Goal: Transaction & Acquisition: Purchase product/service

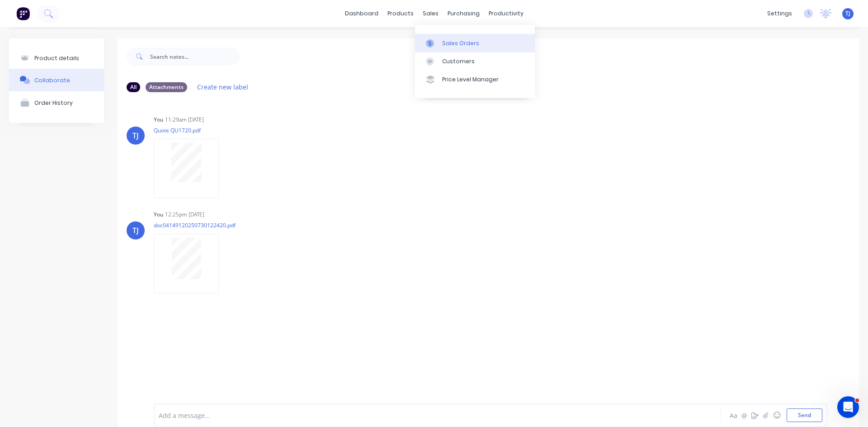
click at [452, 47] on link "Sales Orders" at bounding box center [475, 43] width 120 height 18
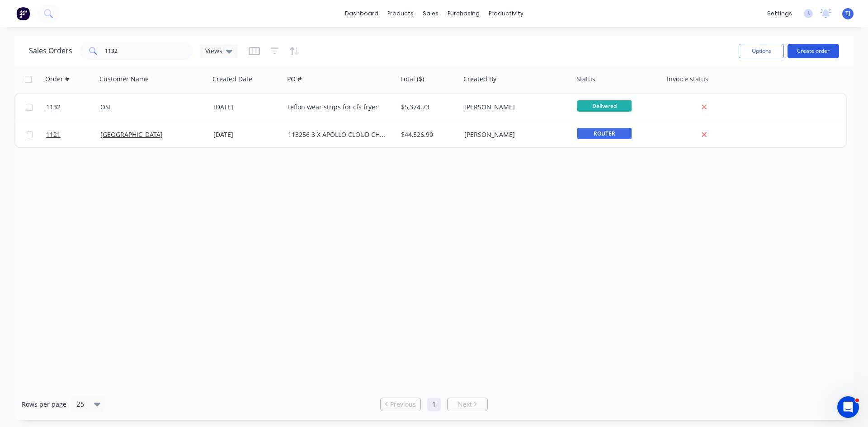
click at [802, 50] on button "Create order" at bounding box center [814, 51] width 52 height 14
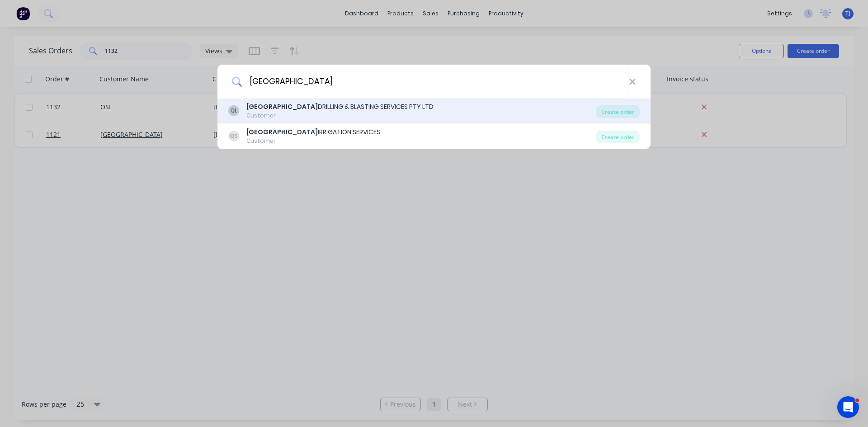
type input "[GEOGRAPHIC_DATA]"
click at [341, 109] on div "QUEENSLAND DRILLING & BLASTING SERVICES PTY LTD" at bounding box center [339, 106] width 187 height 9
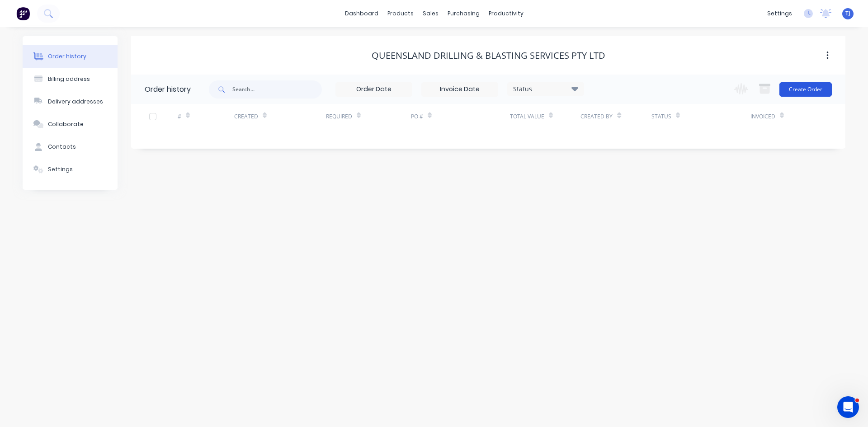
click at [814, 91] on button "Create Order" at bounding box center [806, 89] width 52 height 14
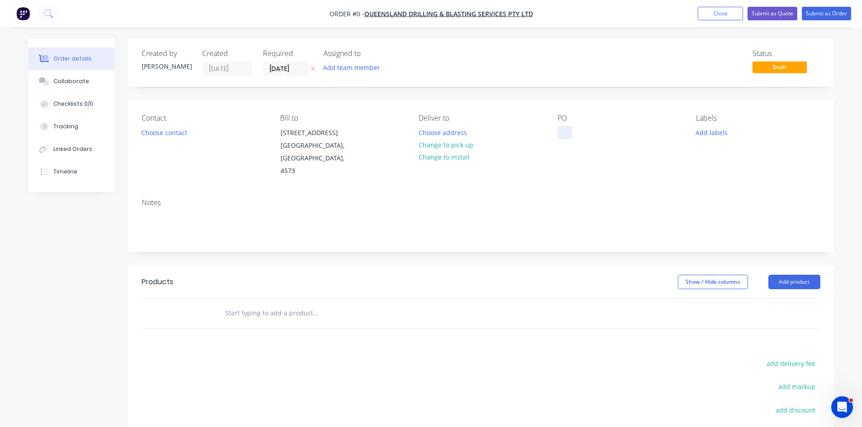
click at [564, 137] on div at bounding box center [564, 132] width 14 height 13
click at [811, 282] on div "Order details Collaborate Checklists 0/0 Tracking Linked Orders Timeline Order …" at bounding box center [430, 298] width 823 height 521
click at [811, 282] on button "Add product" at bounding box center [794, 282] width 52 height 14
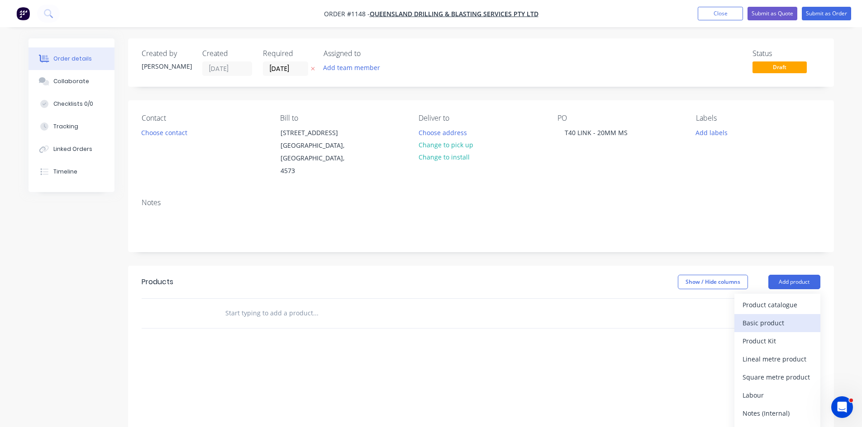
click at [781, 325] on div "Basic product" at bounding box center [777, 323] width 70 height 13
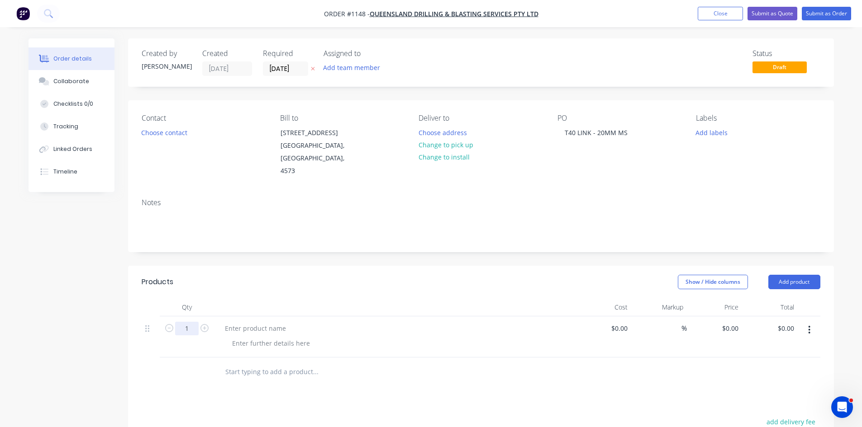
click at [189, 326] on input "1" at bounding box center [187, 329] width 24 height 14
type input "10"
click at [226, 331] on div at bounding box center [256, 328] width 76 height 13
click at [243, 345] on div at bounding box center [271, 343] width 92 height 13
click at [829, 14] on button "Submit as Order" at bounding box center [825, 14] width 49 height 14
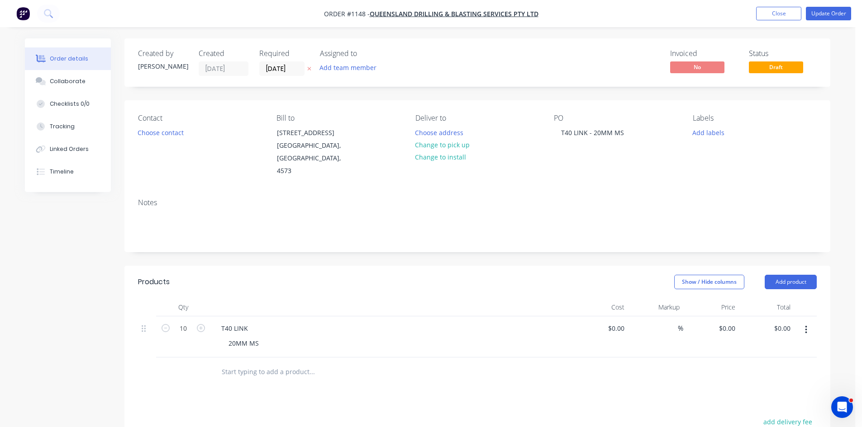
click at [829, 14] on div "Product has no price A product on this order contains no price. Submit anyway C…" at bounding box center [431, 213] width 862 height 427
click at [825, 17] on button "Update Order" at bounding box center [827, 14] width 45 height 14
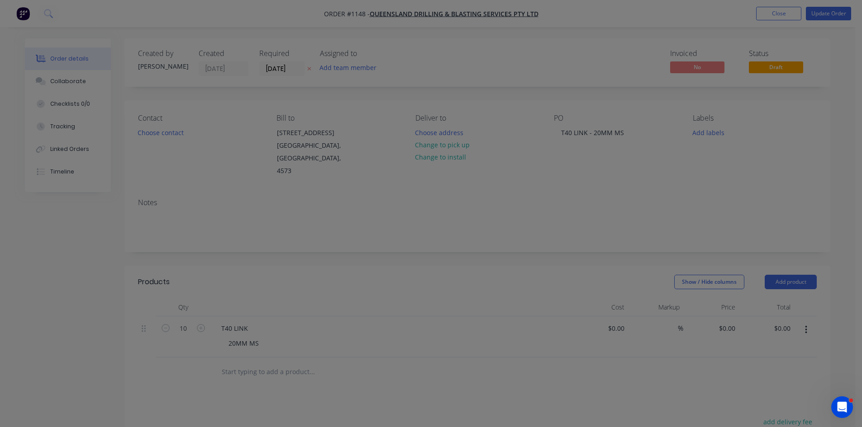
click at [826, 11] on div "Product has no price A product on this order contains no price. Submit anyway C…" at bounding box center [431, 213] width 862 height 427
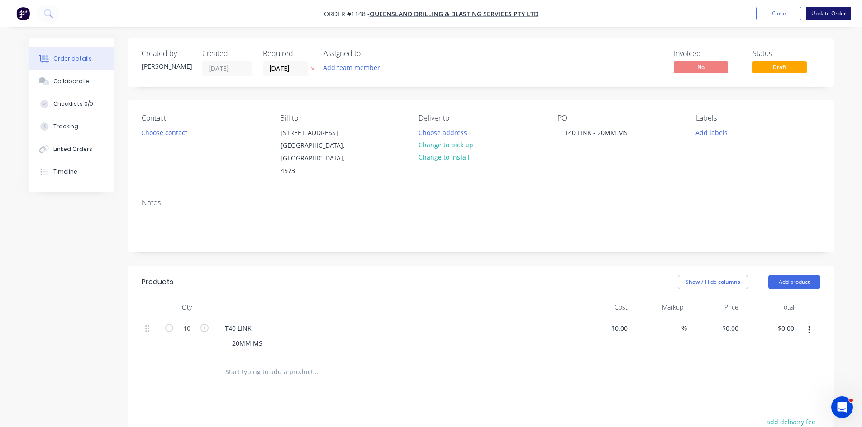
click at [828, 12] on button "Update Order" at bounding box center [827, 14] width 45 height 14
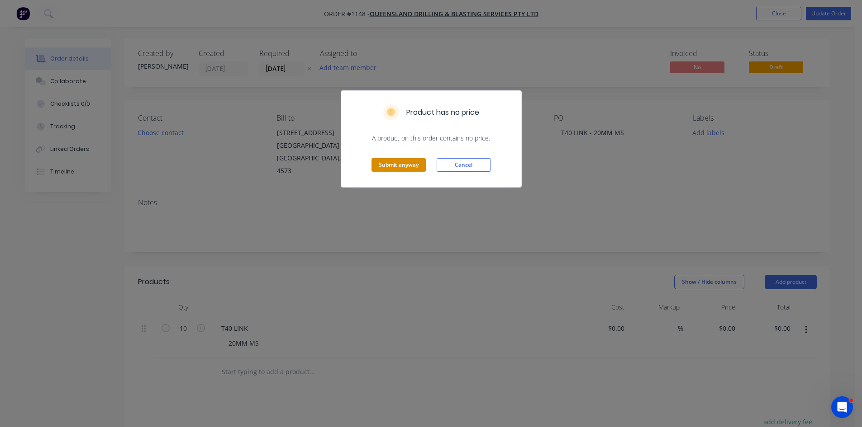
click at [387, 168] on button "Submit anyway" at bounding box center [398, 165] width 54 height 14
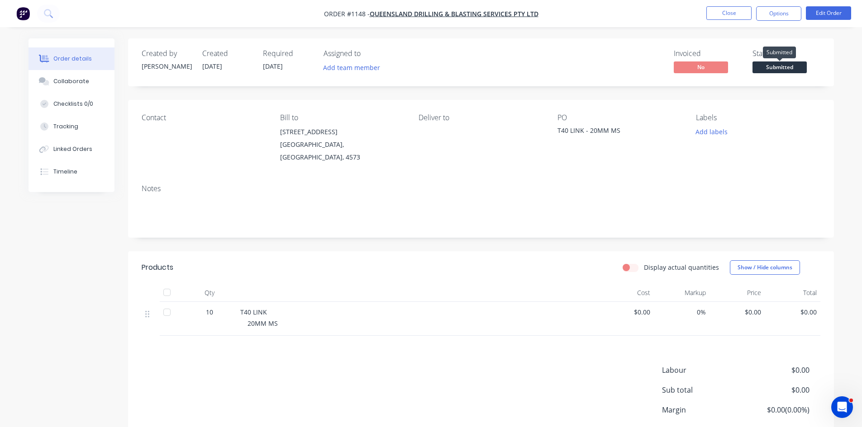
click at [785, 69] on span "Submitted" at bounding box center [779, 67] width 54 height 11
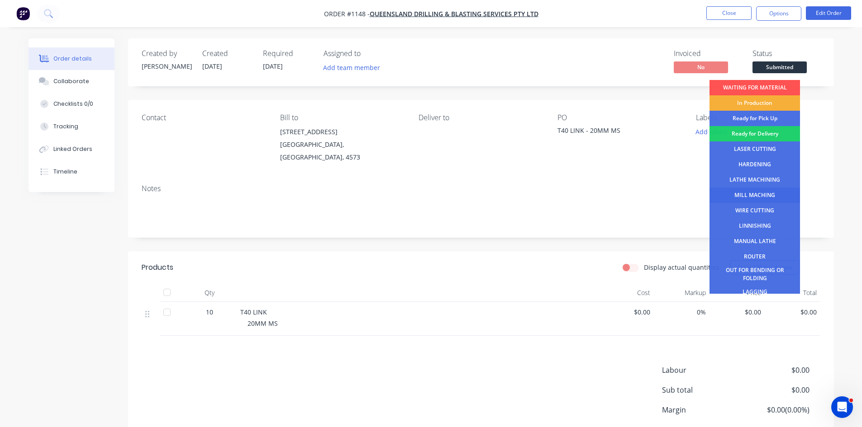
click at [754, 195] on div "MILL MACHING" at bounding box center [754, 195] width 90 height 15
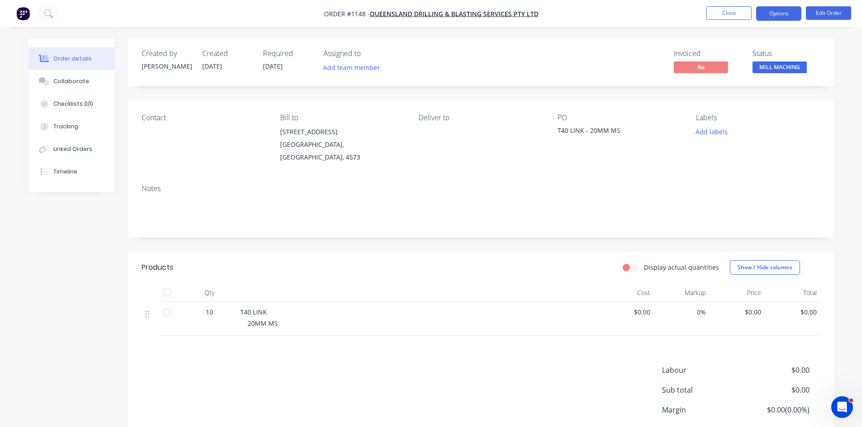
click at [785, 14] on button "Options" at bounding box center [778, 13] width 45 height 14
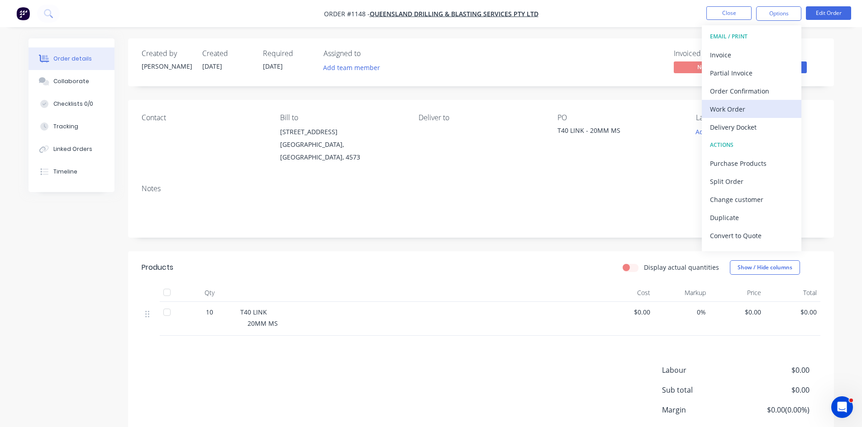
click at [725, 109] on div "Work Order" at bounding box center [751, 109] width 83 height 13
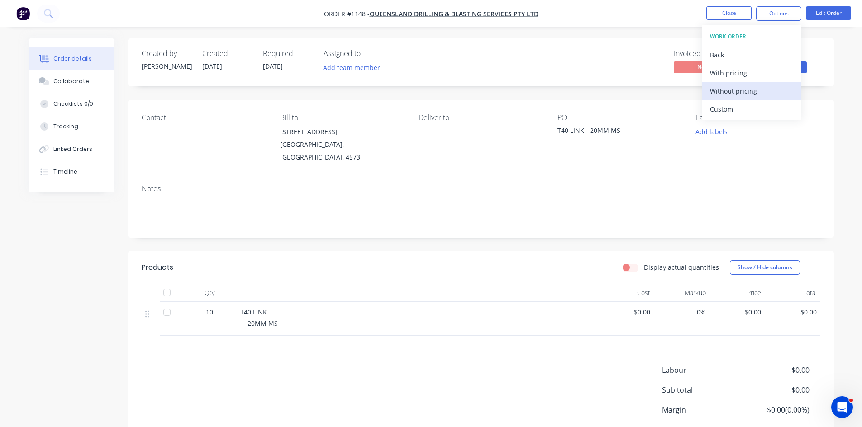
click at [733, 87] on div "Without pricing" at bounding box center [751, 91] width 83 height 13
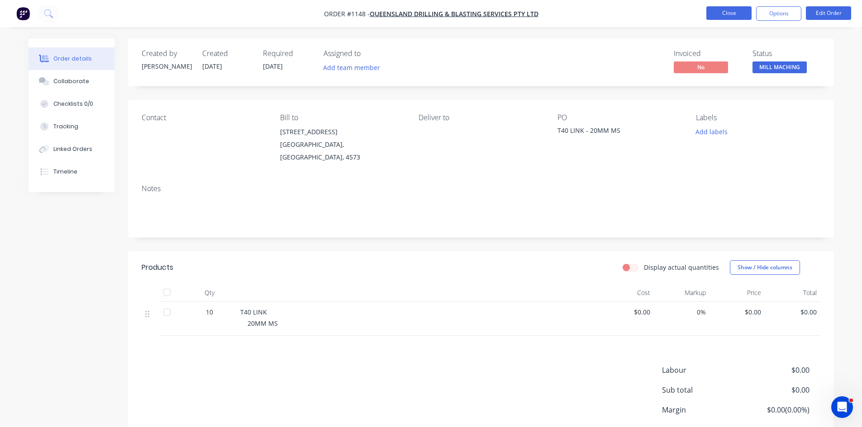
click at [727, 17] on button "Close" at bounding box center [728, 13] width 45 height 14
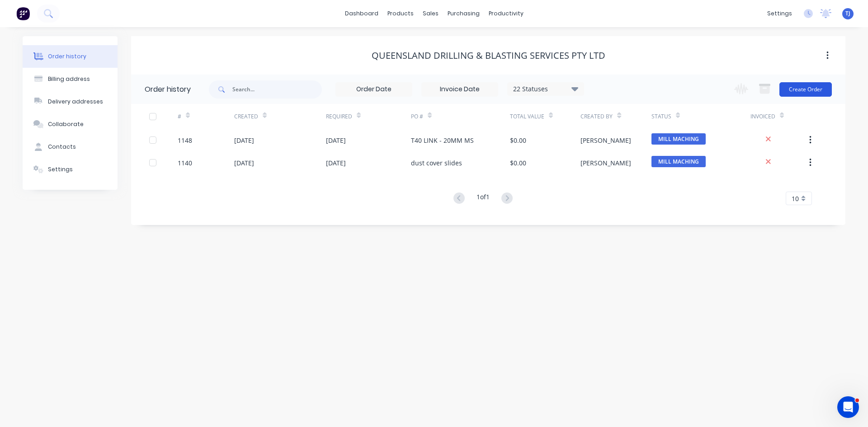
click at [812, 90] on button "Create Order" at bounding box center [806, 89] width 52 height 14
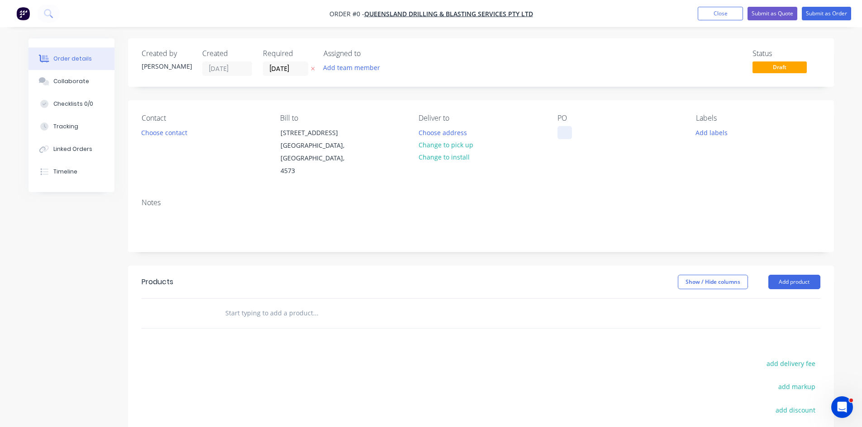
click at [560, 137] on div at bounding box center [564, 132] width 14 height 13
click at [804, 277] on div "Order details Collaborate Checklists 0/0 Tracking Linked Orders Timeline Order …" at bounding box center [430, 298] width 823 height 521
click at [804, 280] on button "Add product" at bounding box center [794, 282] width 52 height 14
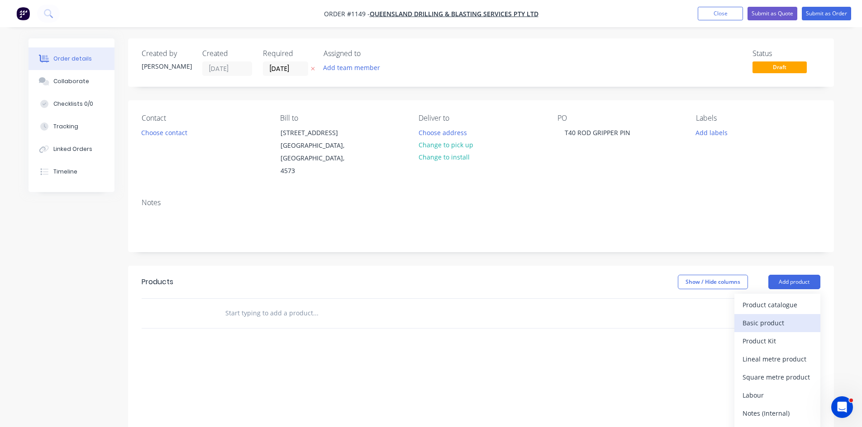
click at [770, 323] on div "Basic product" at bounding box center [777, 323] width 70 height 13
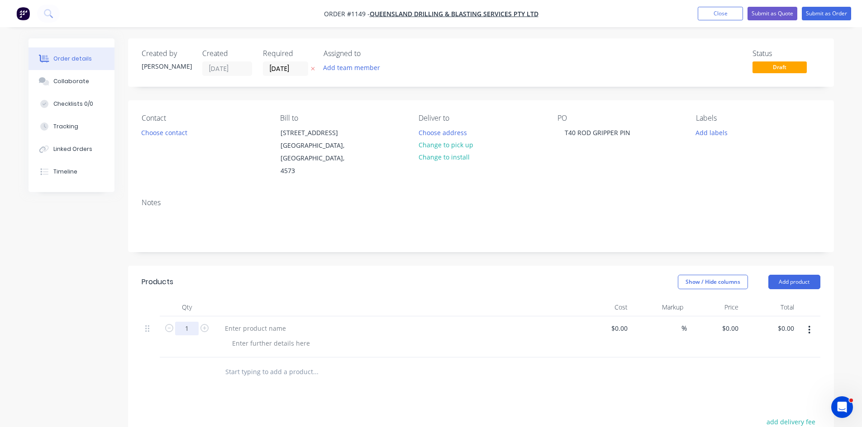
click at [191, 327] on input "1" at bounding box center [187, 329] width 24 height 14
type input "20"
click at [191, 327] on input "20" at bounding box center [187, 329] width 24 height 14
type input "-"
type input "20"
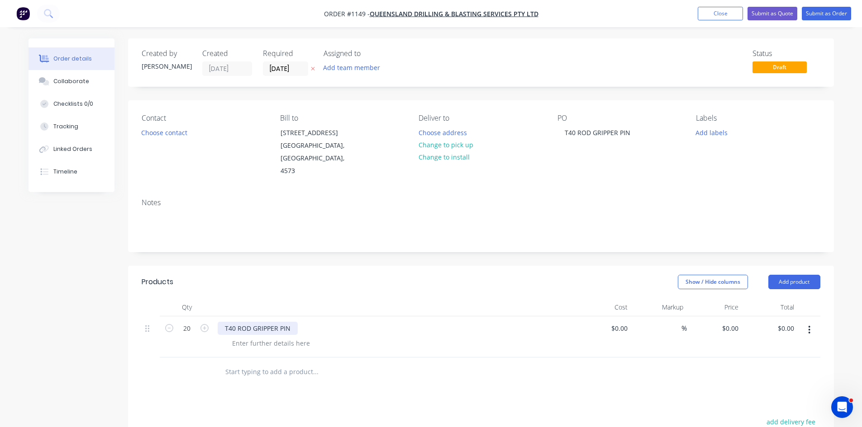
click at [293, 331] on div "T40 ROD GRIPPER PIN" at bounding box center [258, 328] width 80 height 13
click at [241, 347] on div at bounding box center [271, 343] width 92 height 13
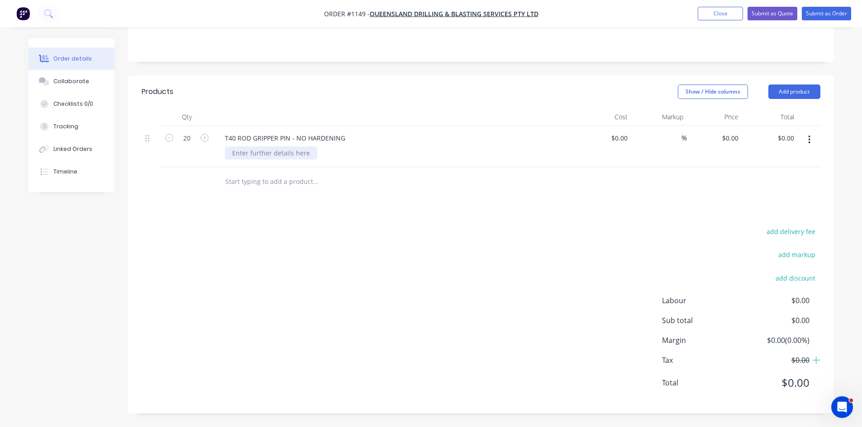
click at [255, 154] on div at bounding box center [271, 153] width 92 height 13
click at [834, 13] on button "Submit as Order" at bounding box center [825, 14] width 49 height 14
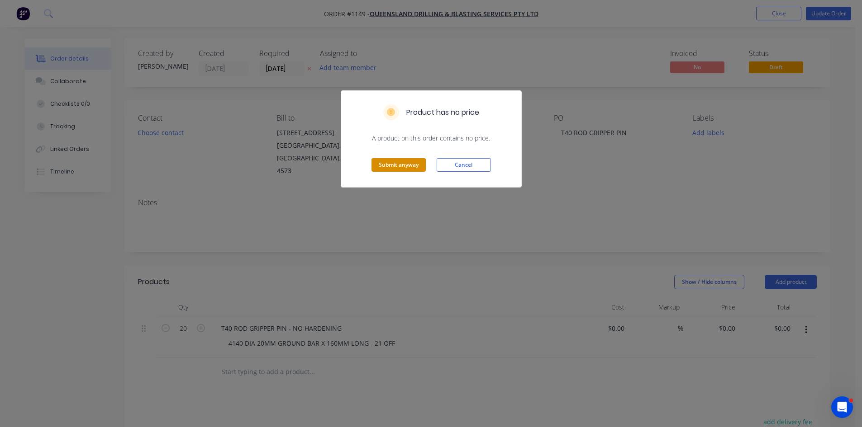
click at [407, 167] on button "Submit anyway" at bounding box center [398, 165] width 54 height 14
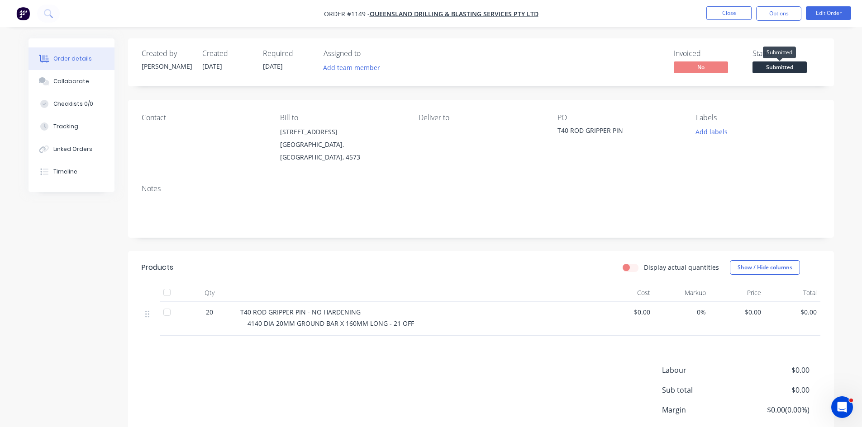
click at [769, 62] on span "Submitted" at bounding box center [779, 67] width 54 height 11
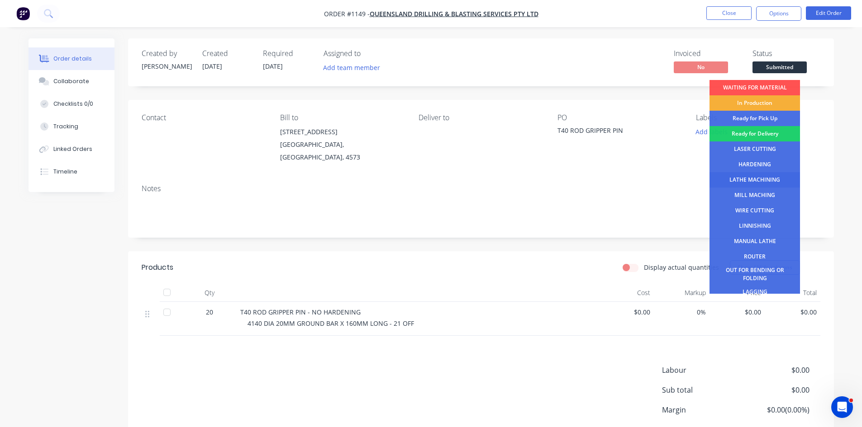
click at [759, 175] on div "LATHE MACHINING" at bounding box center [754, 179] width 90 height 15
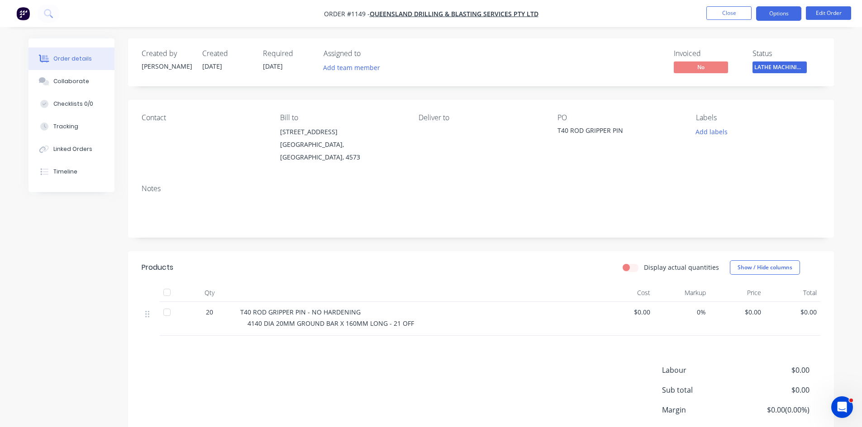
click at [776, 9] on button "Options" at bounding box center [778, 13] width 45 height 14
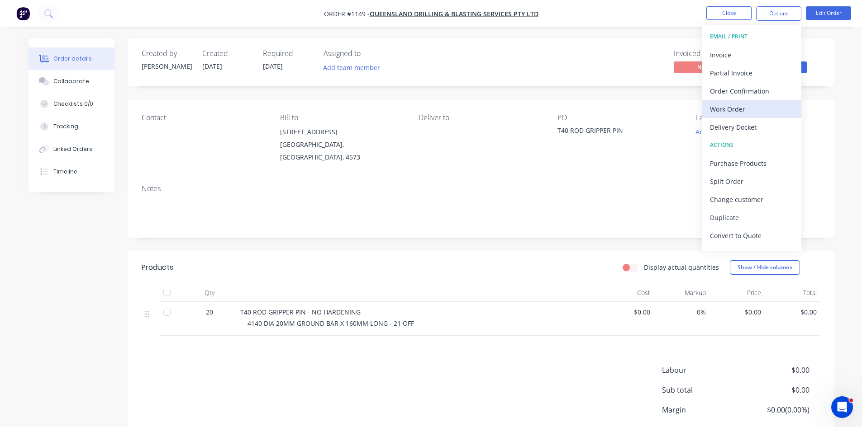
click at [730, 108] on div "Work Order" at bounding box center [751, 109] width 83 height 13
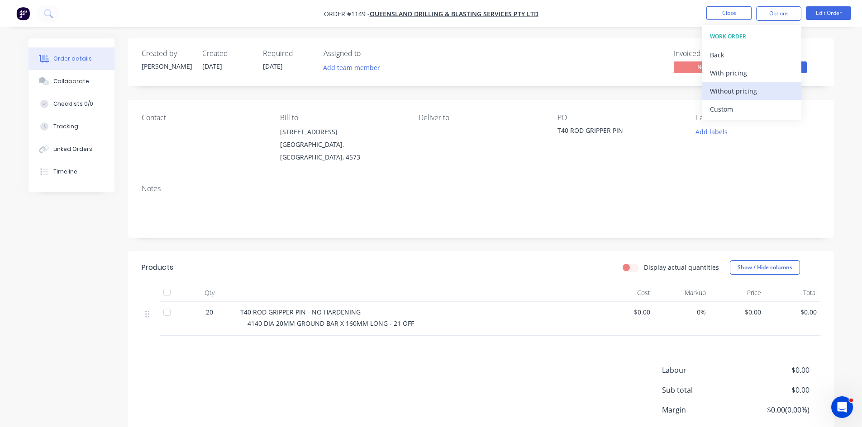
click at [732, 93] on div "Without pricing" at bounding box center [751, 91] width 83 height 13
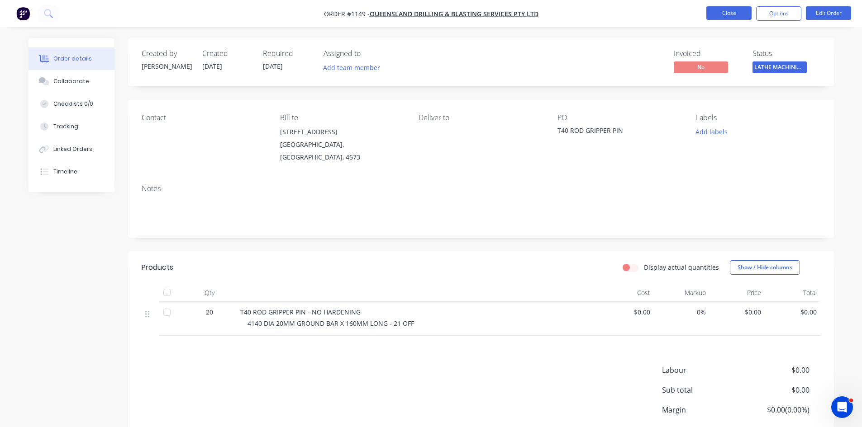
click at [729, 16] on button "Close" at bounding box center [728, 13] width 45 height 14
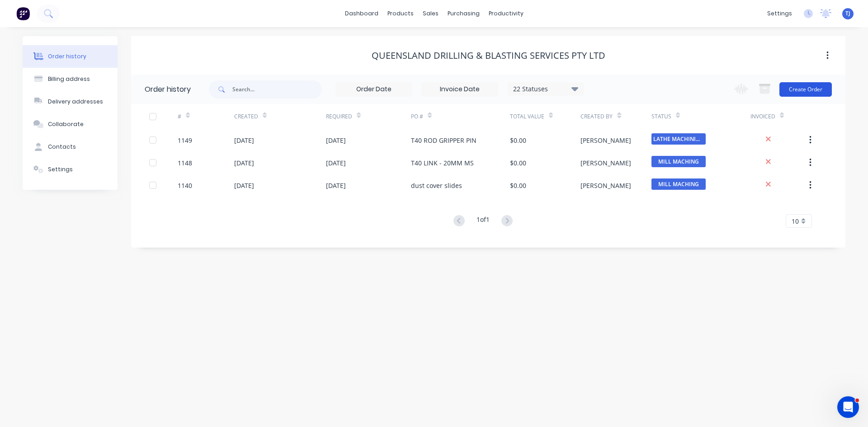
click at [802, 88] on button "Create Order" at bounding box center [806, 89] width 52 height 14
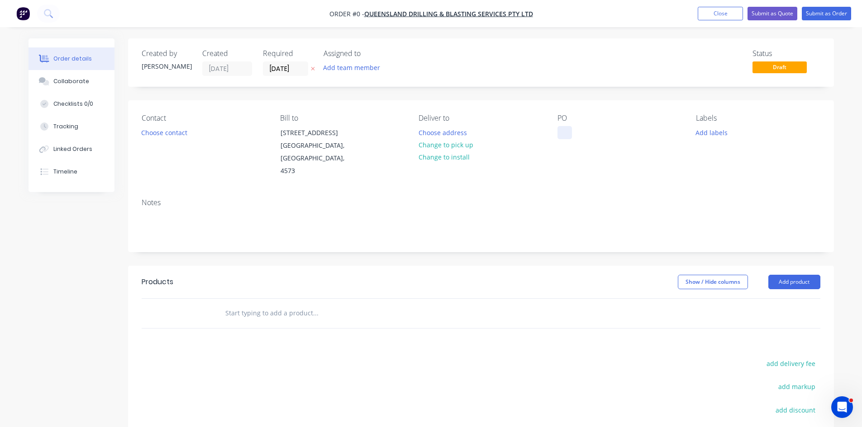
click at [564, 128] on div at bounding box center [564, 132] width 14 height 13
click at [810, 280] on div "Order details Collaborate Checklists 0/0 Tracking Linked Orders Timeline Order …" at bounding box center [430, 298] width 823 height 521
click at [810, 280] on button "Add product" at bounding box center [794, 282] width 52 height 14
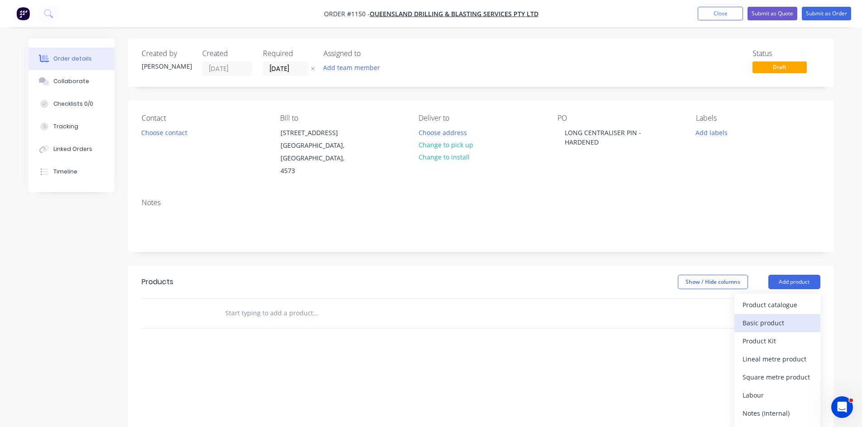
click at [781, 321] on div "Basic product" at bounding box center [777, 323] width 70 height 13
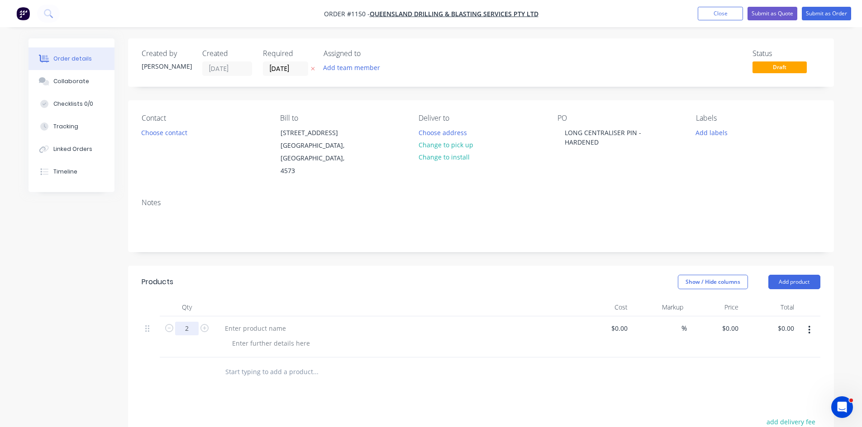
click at [191, 330] on input "2" at bounding box center [187, 329] width 24 height 14
type input "10"
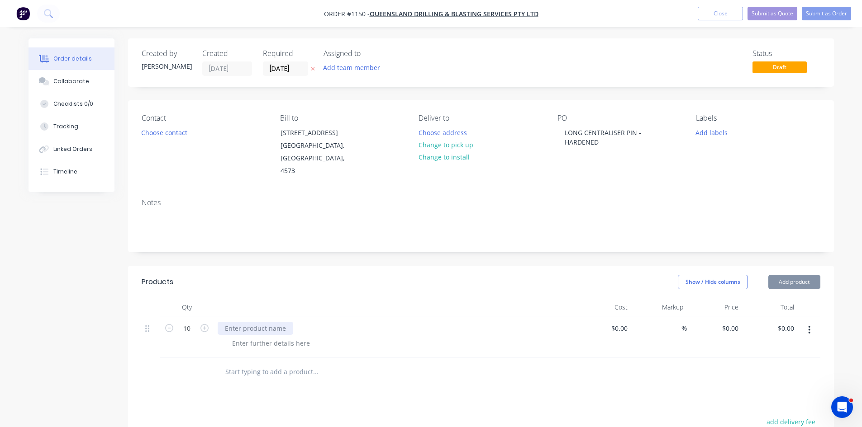
click at [261, 329] on div at bounding box center [256, 328] width 76 height 13
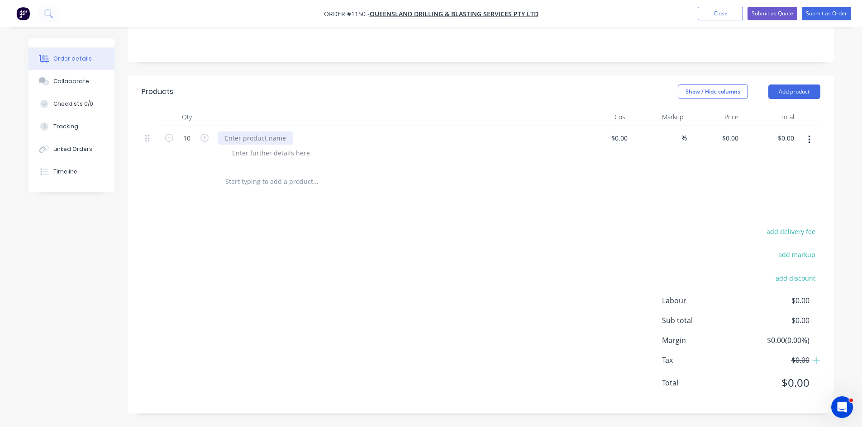
click at [251, 136] on div at bounding box center [256, 138] width 76 height 13
click at [253, 155] on div at bounding box center [271, 153] width 92 height 13
click at [827, 16] on button "Submit as Order" at bounding box center [825, 14] width 49 height 14
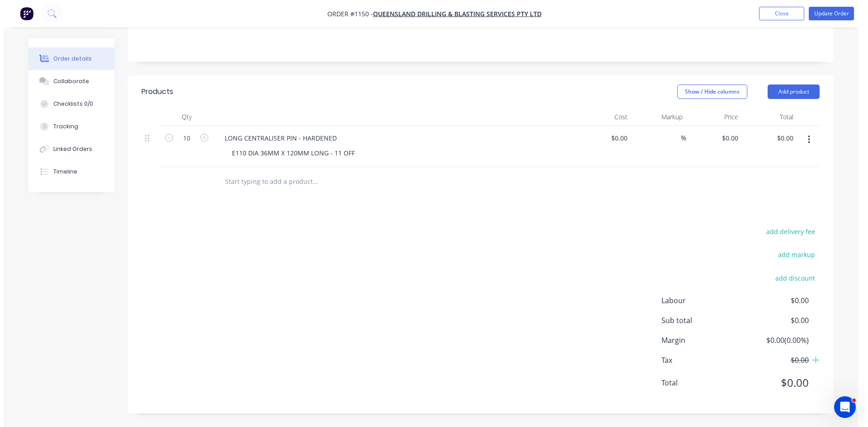
scroll to position [0, 0]
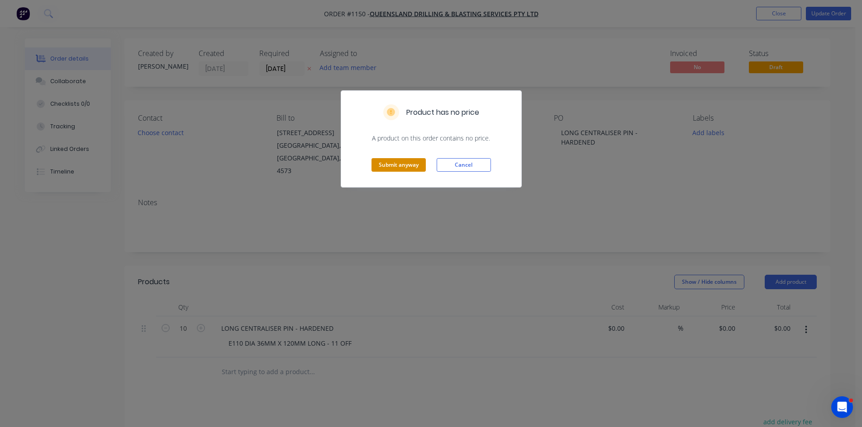
click at [410, 168] on button "Submit anyway" at bounding box center [398, 165] width 54 height 14
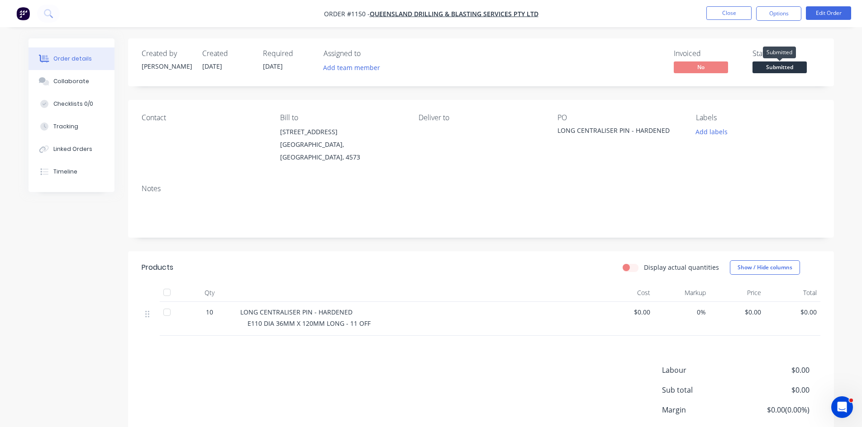
click at [771, 67] on span "Submitted" at bounding box center [779, 67] width 54 height 11
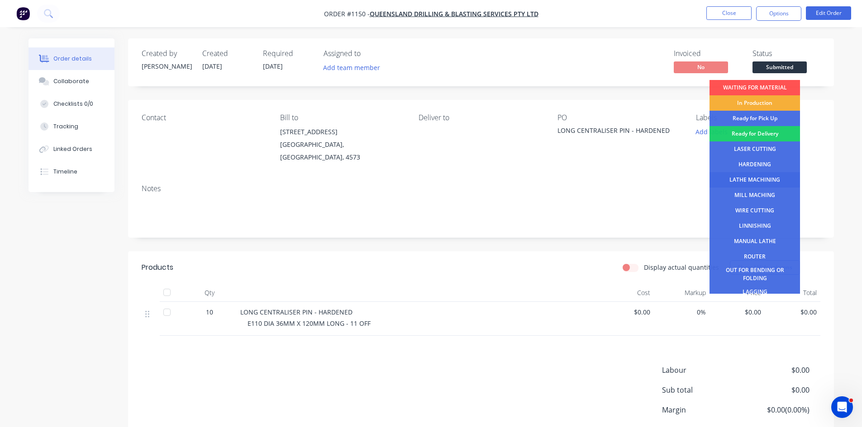
click at [767, 177] on div "LATHE MACHINING" at bounding box center [754, 179] width 90 height 15
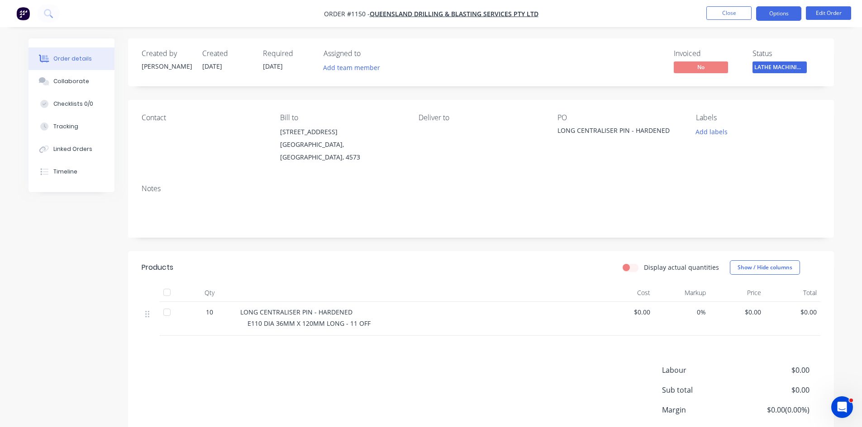
click at [771, 14] on button "Options" at bounding box center [778, 13] width 45 height 14
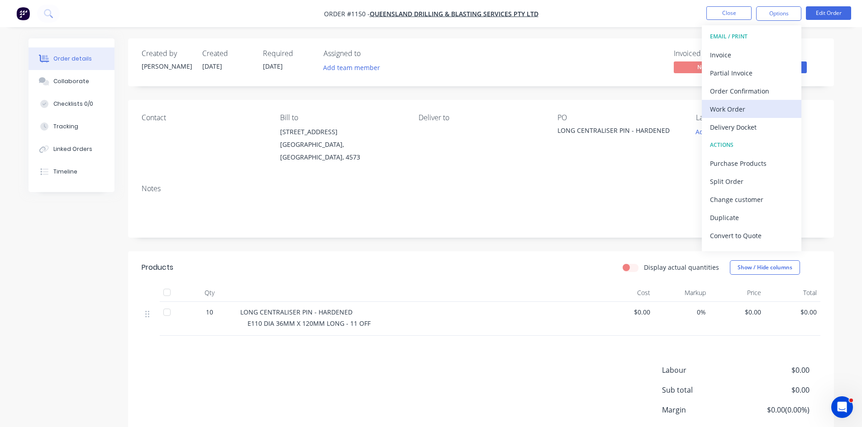
click at [748, 106] on div "Work Order" at bounding box center [751, 109] width 83 height 13
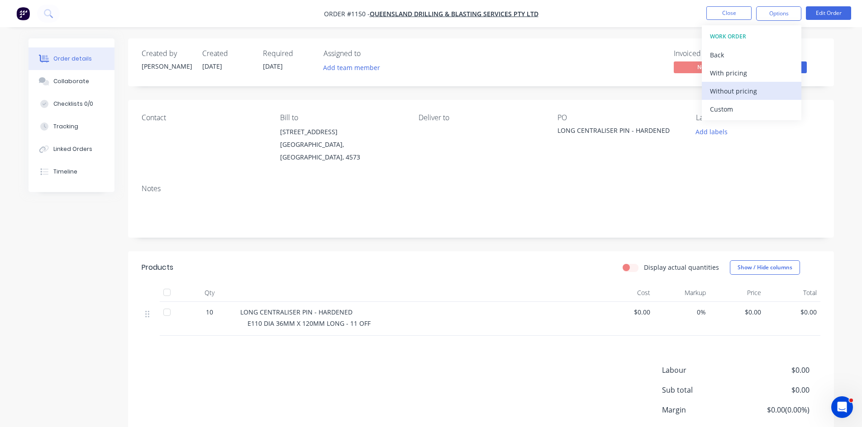
click at [747, 91] on div "Without pricing" at bounding box center [751, 91] width 83 height 13
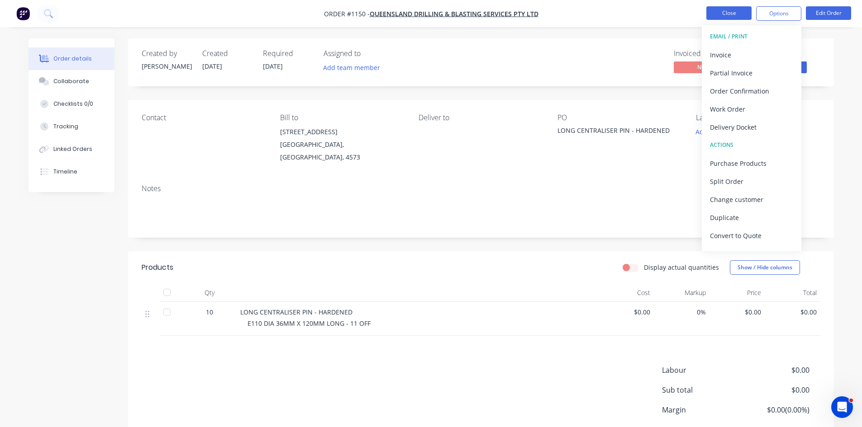
click at [714, 12] on button "Close" at bounding box center [728, 13] width 45 height 14
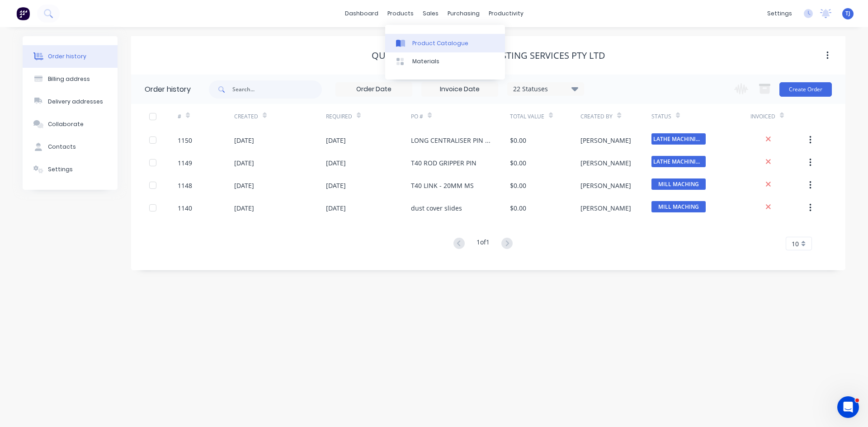
click at [418, 44] on div "Product Catalogue" at bounding box center [440, 43] width 56 height 8
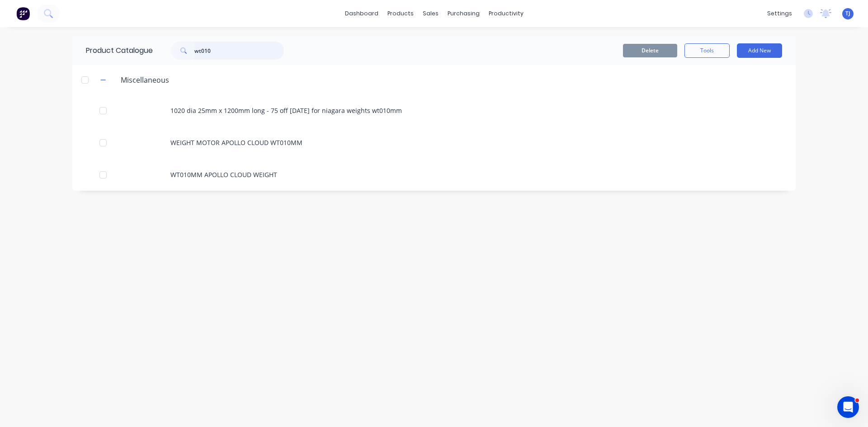
click at [210, 52] on input "wt010" at bounding box center [239, 51] width 90 height 18
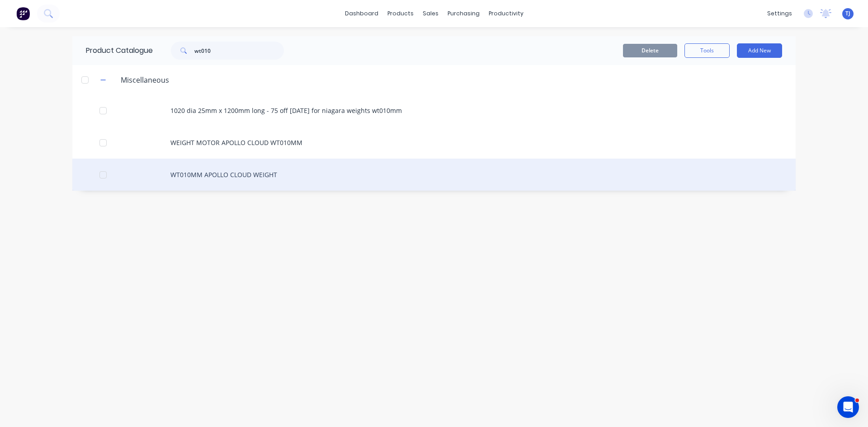
click at [201, 174] on div "WT010MM APOLLO CLOUD WEIGHT" at bounding box center [434, 175] width 724 height 32
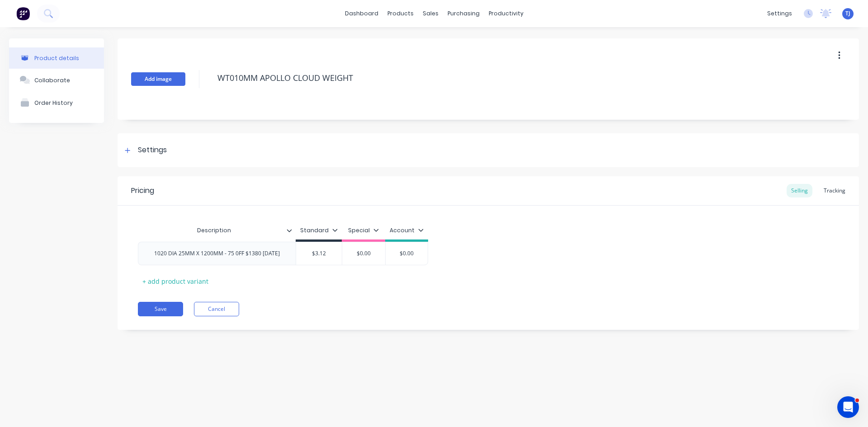
click at [171, 82] on button "Add image" at bounding box center [158, 79] width 54 height 14
click at [161, 76] on button "Add image" at bounding box center [158, 79] width 54 height 14
click at [67, 76] on button "Collaborate" at bounding box center [56, 80] width 95 height 23
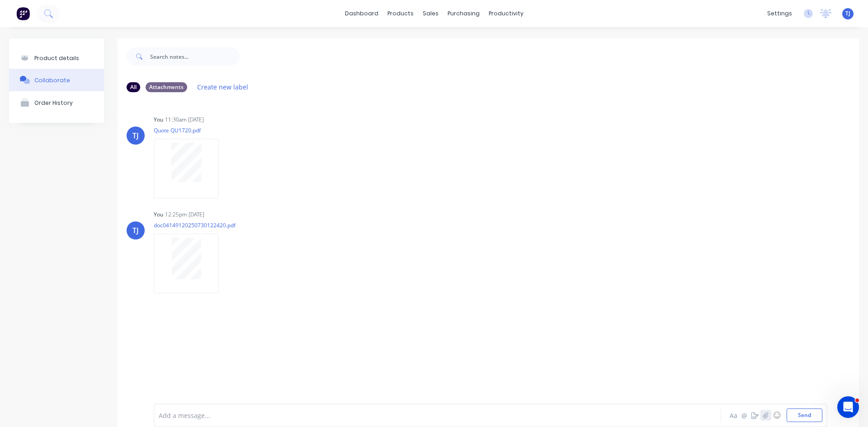
click at [763, 416] on button "button" at bounding box center [766, 415] width 11 height 11
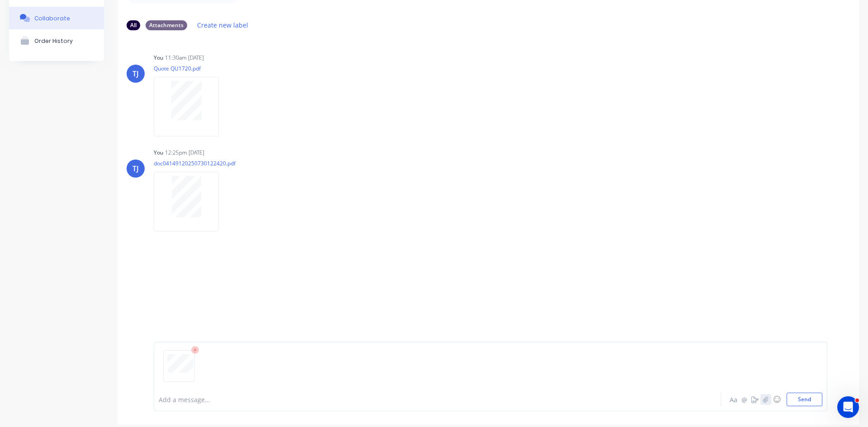
scroll to position [71, 0]
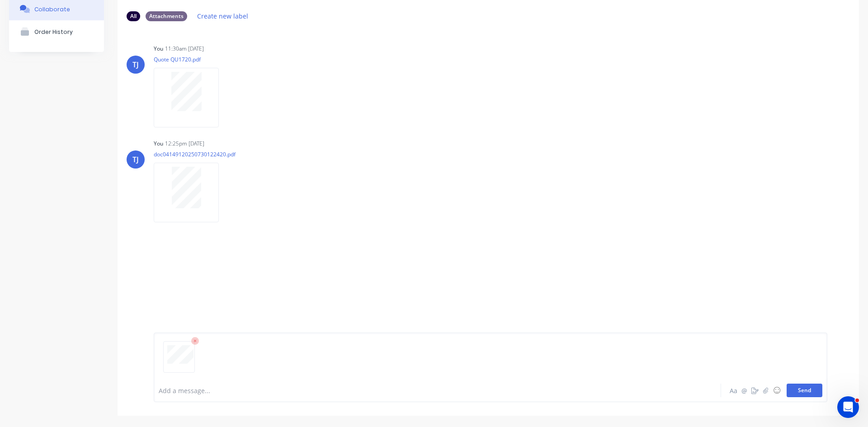
click at [801, 396] on button "Send" at bounding box center [805, 391] width 36 height 14
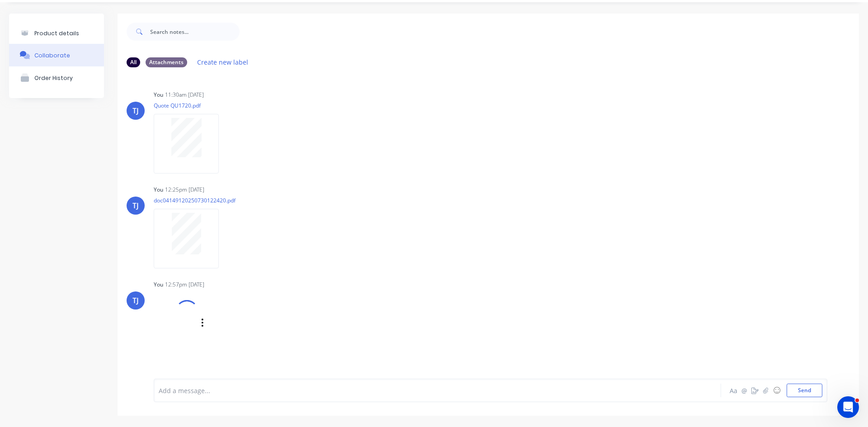
scroll to position [25, 0]
click at [225, 336] on button "button" at bounding box center [227, 333] width 4 height 13
click at [270, 314] on button "Auto-attach to new orders" at bounding box center [286, 312] width 102 height 21
click at [373, 307] on label at bounding box center [373, 307] width 0 height 0
click at [359, 313] on input "checkbox" at bounding box center [355, 311] width 7 height 9
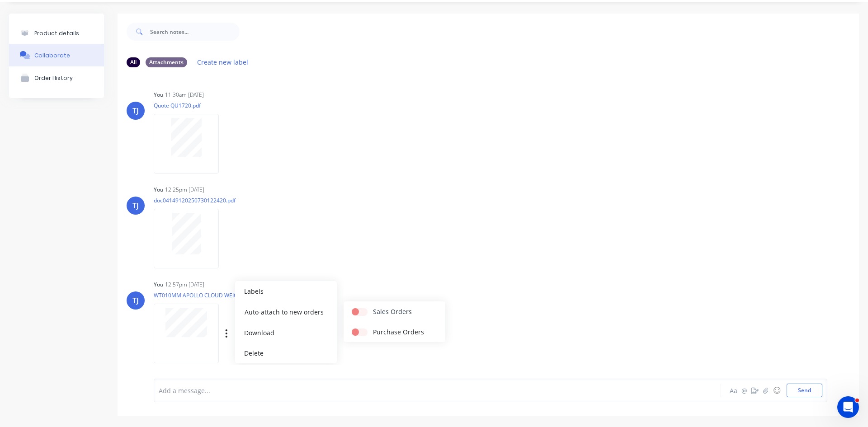
checkbox input "true"
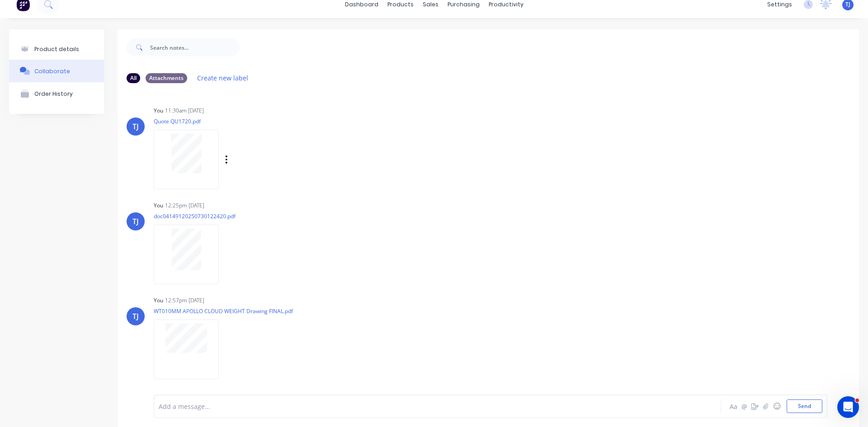
scroll to position [0, 0]
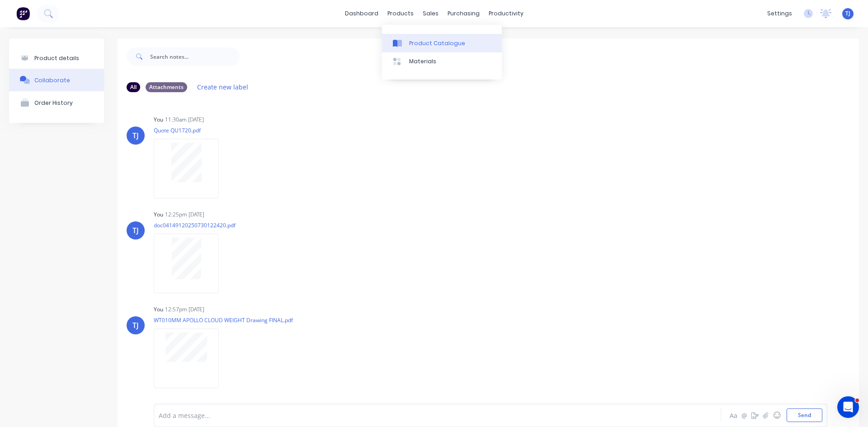
click at [405, 45] on div at bounding box center [400, 43] width 14 height 8
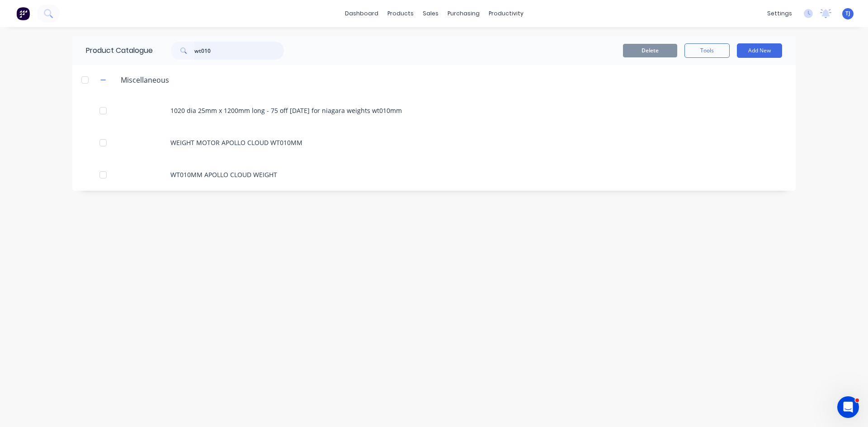
click at [225, 52] on input "wt010" at bounding box center [239, 51] width 90 height 18
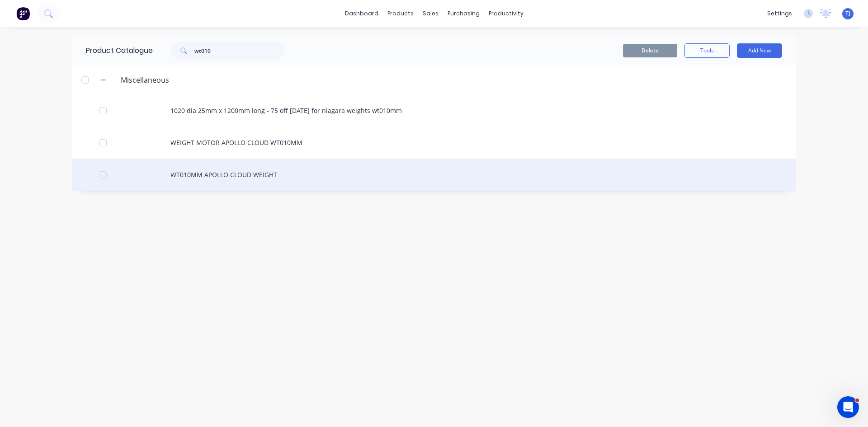
click at [201, 173] on div "WT010MM APOLLO CLOUD WEIGHT" at bounding box center [434, 175] width 724 height 32
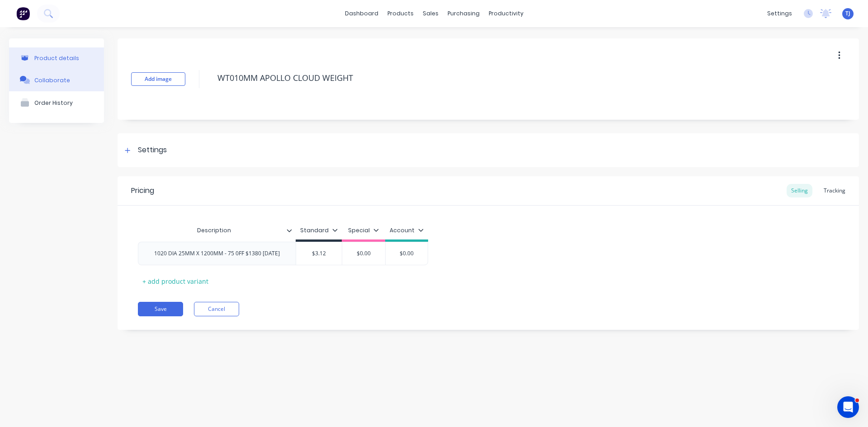
click at [43, 83] on div "Collaborate" at bounding box center [52, 80] width 36 height 7
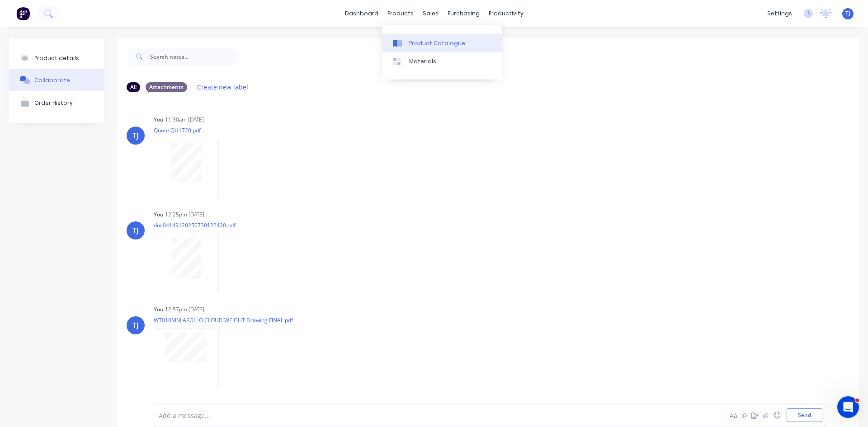
click at [417, 47] on div "Product Catalogue" at bounding box center [437, 43] width 56 height 8
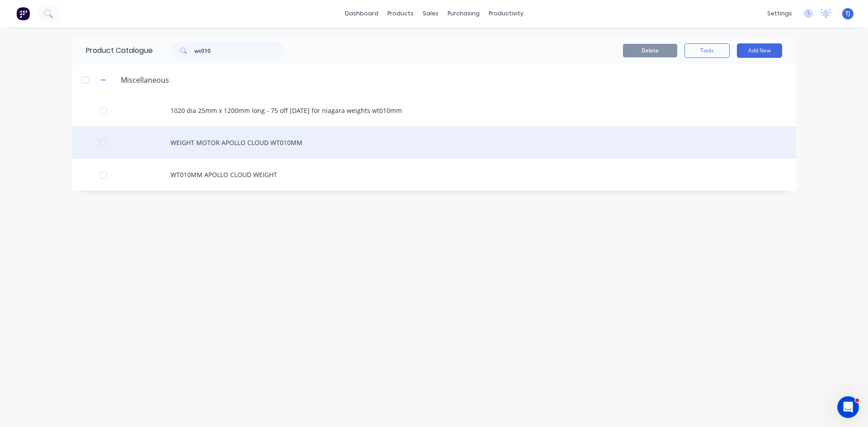
click at [262, 143] on div "WEIGHT MOTOR APOLLO CLOUD WT010MM" at bounding box center [434, 143] width 724 height 32
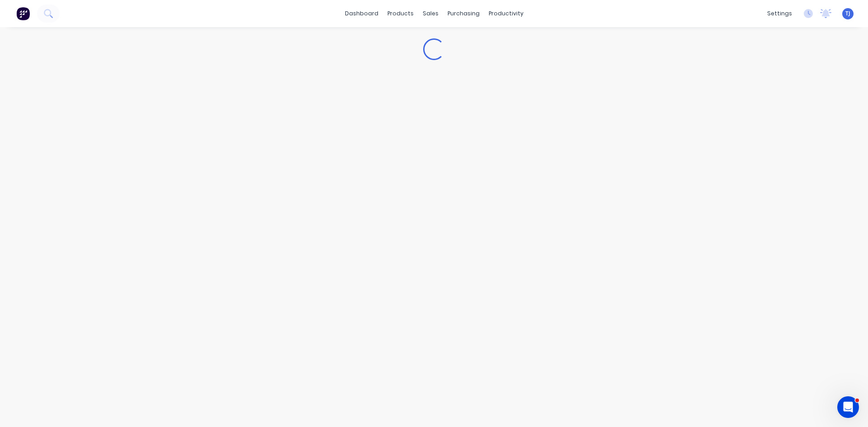
click at [262, 143] on div "Loading..." at bounding box center [434, 218] width 868 height 382
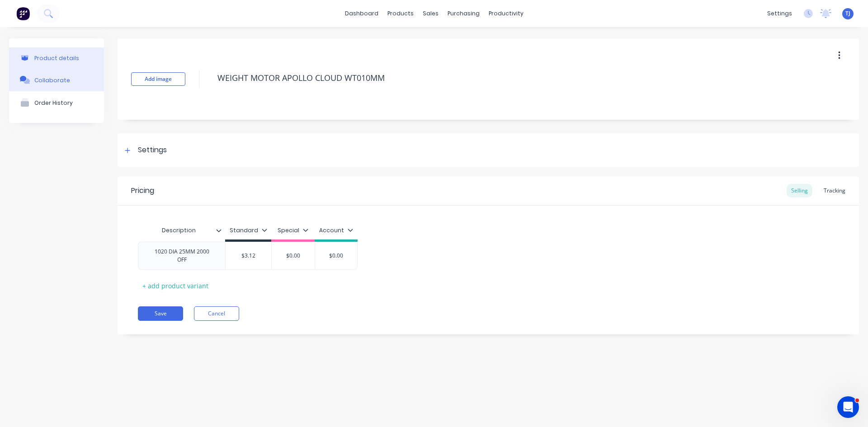
click at [68, 77] on button "Collaborate" at bounding box center [56, 80] width 95 height 23
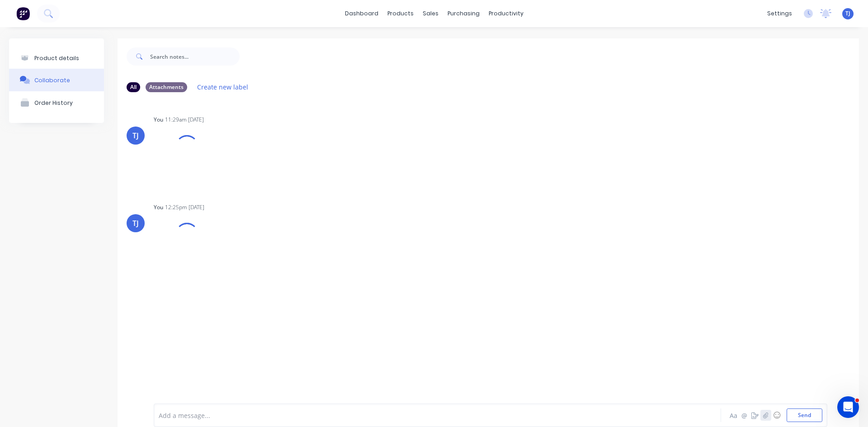
click at [763, 417] on icon "button" at bounding box center [765, 415] width 5 height 6
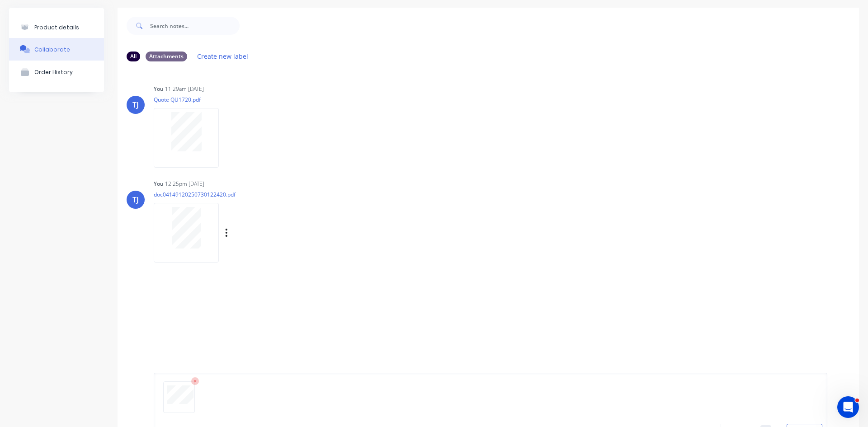
scroll to position [71, 0]
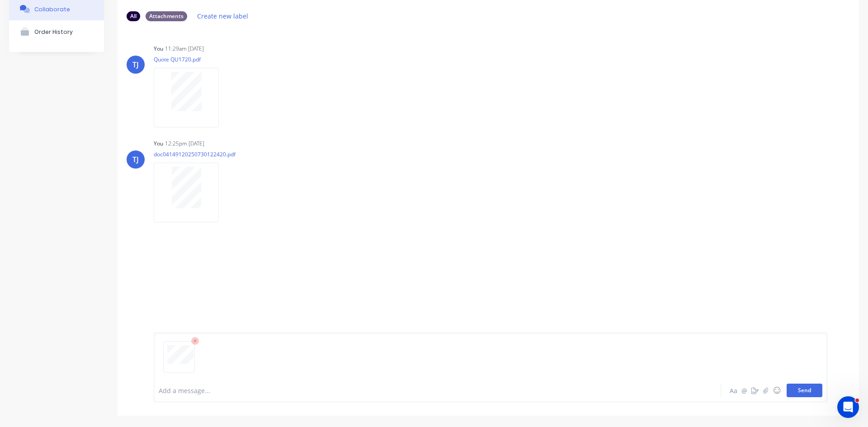
click at [810, 388] on button "Send" at bounding box center [805, 391] width 36 height 14
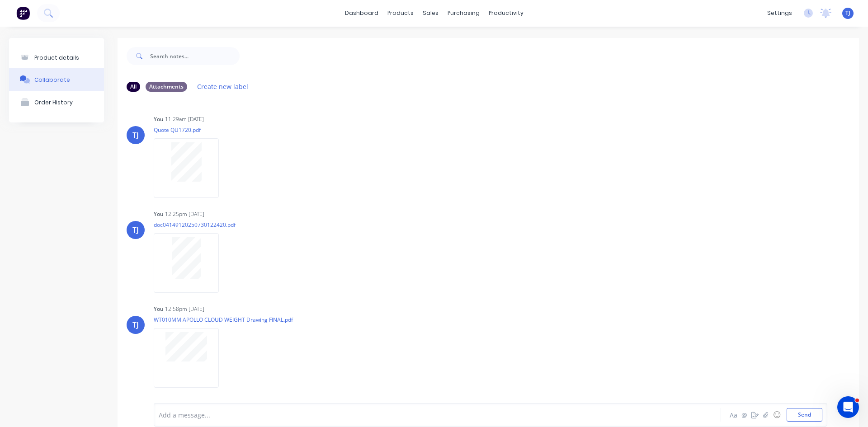
scroll to position [0, 0]
click at [412, 50] on link "Product Catalogue" at bounding box center [442, 43] width 120 height 18
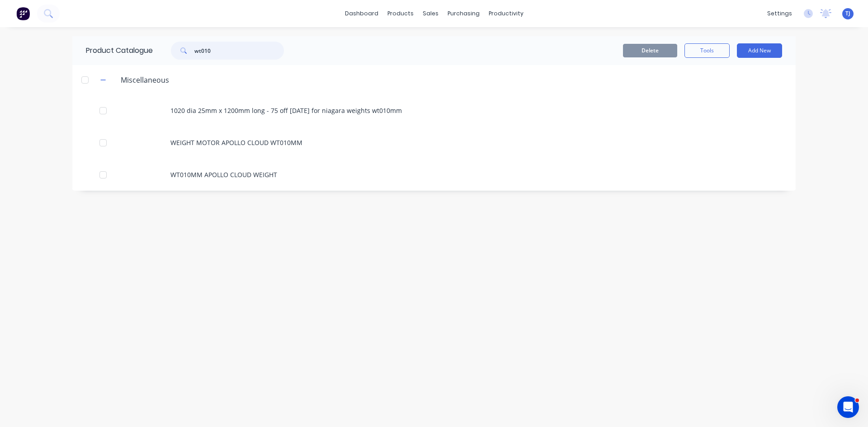
click at [227, 51] on input "wt010" at bounding box center [239, 51] width 90 height 18
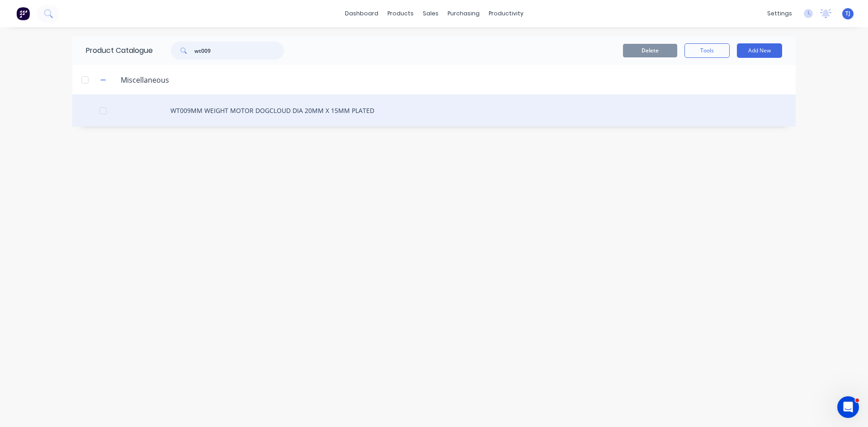
type input "wt009"
click at [225, 110] on div "WT009MM WEIGHT MOTOR DOGCLOUD DIA 20MM X 15MM PLATED" at bounding box center [434, 111] width 724 height 32
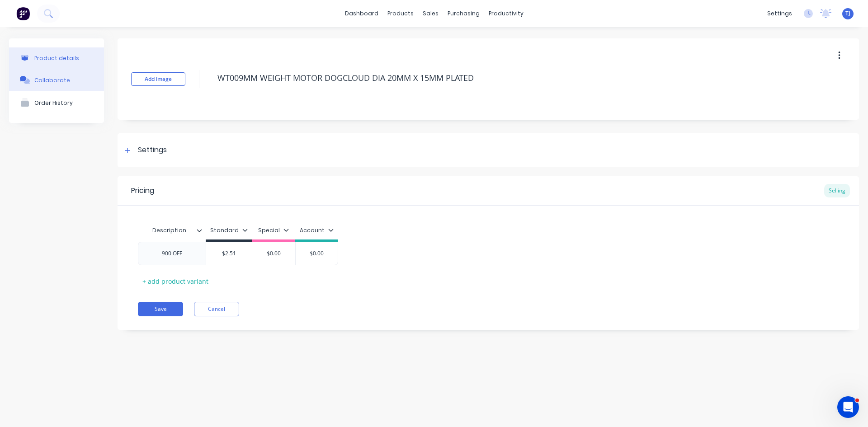
click at [51, 80] on div "Collaborate" at bounding box center [52, 80] width 36 height 7
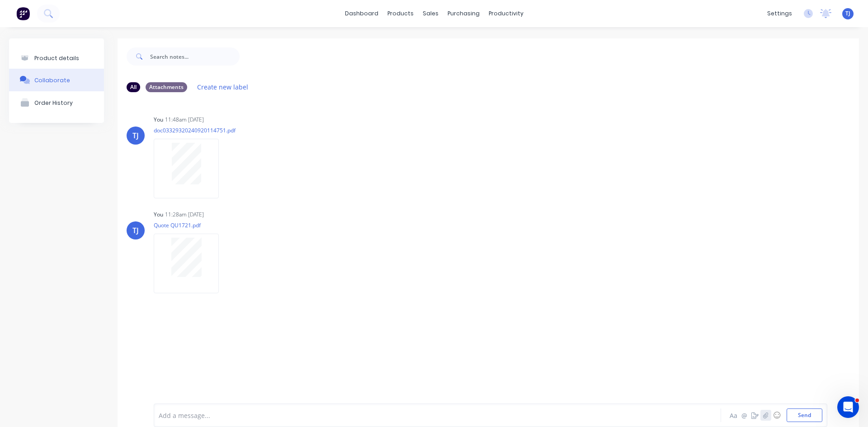
click at [763, 415] on icon "button" at bounding box center [765, 416] width 5 height 6
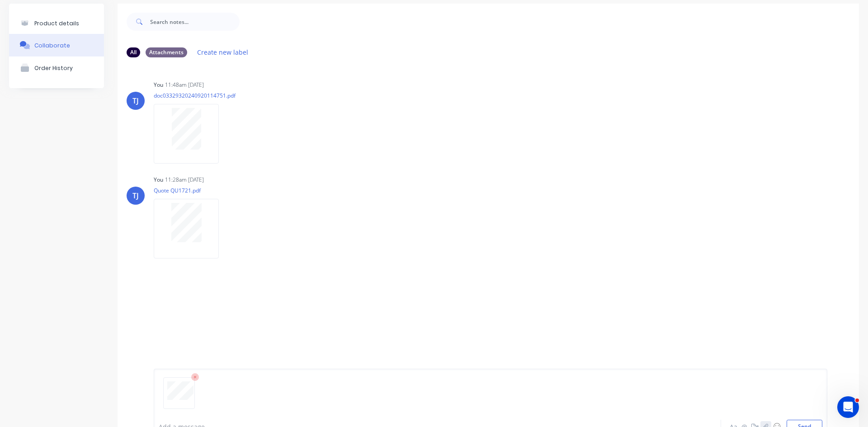
scroll to position [71, 0]
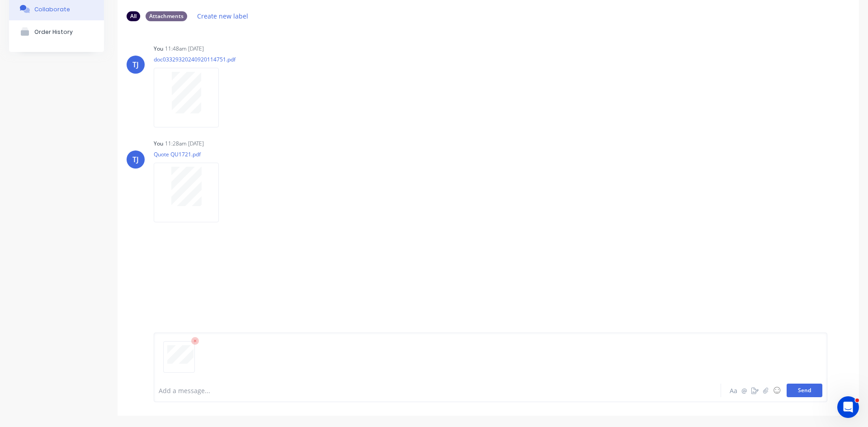
click at [812, 393] on button "Send" at bounding box center [805, 391] width 36 height 14
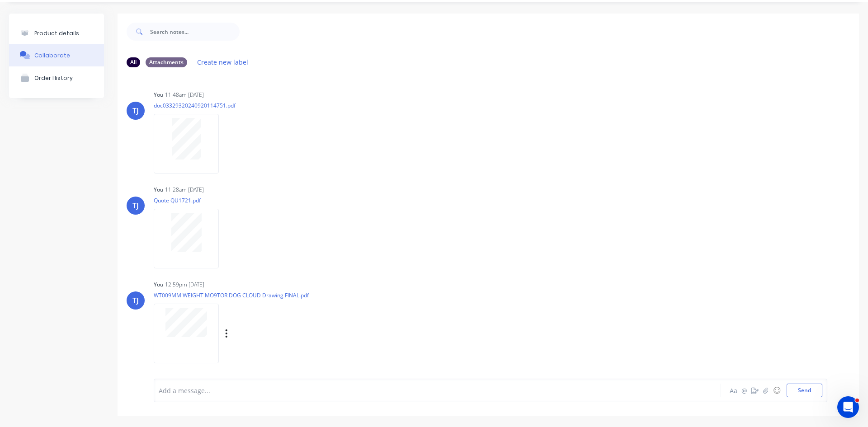
click at [228, 334] on div "Labels Auto-attach to new orders Sales Orders Purchase Orders Download Delete" at bounding box center [274, 333] width 102 height 13
click at [224, 334] on div "Labels Auto-attach to new orders Sales Orders Purchase Orders Download Delete" at bounding box center [274, 333] width 102 height 13
click at [230, 334] on div "Labels Auto-attach to new orders Sales Orders Purchase Orders Download Delete" at bounding box center [274, 333] width 102 height 13
click at [226, 334] on icon "button" at bounding box center [227, 334] width 2 height 8
click at [254, 317] on button "Auto-attach to new orders" at bounding box center [286, 312] width 102 height 21
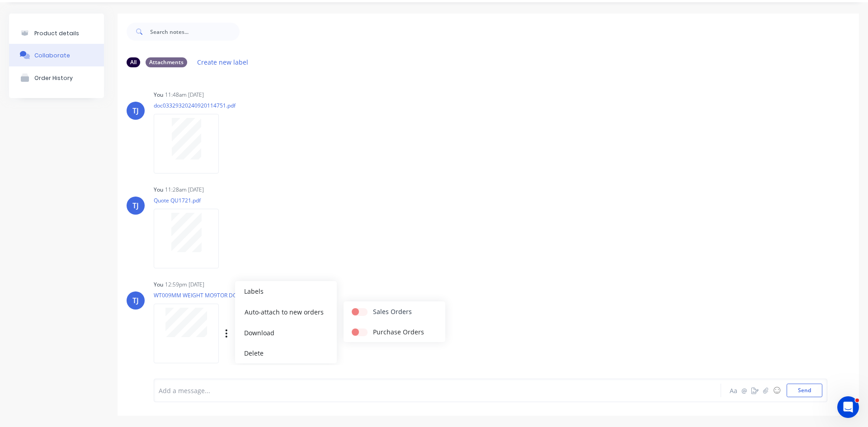
click at [373, 307] on label at bounding box center [373, 307] width 0 height 0
click at [359, 313] on input "checkbox" at bounding box center [355, 311] width 7 height 9
checkbox input "true"
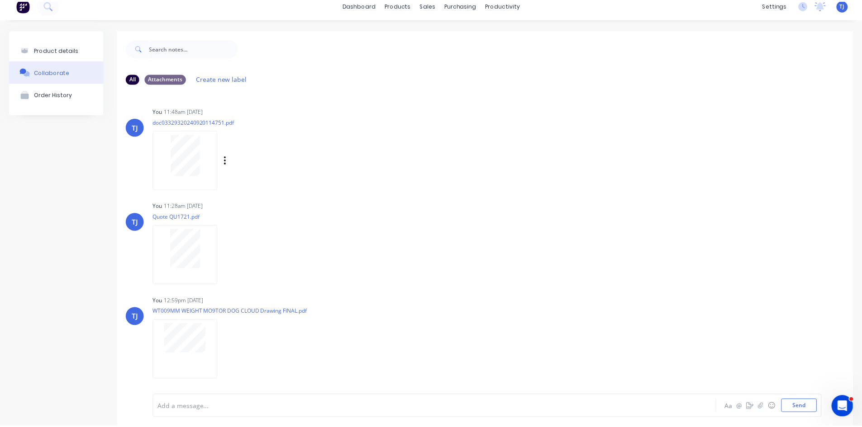
scroll to position [0, 0]
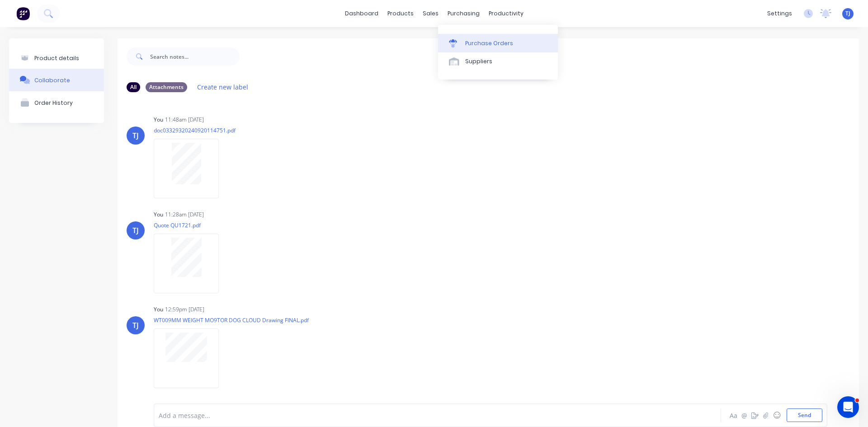
click at [482, 47] on link "Purchase Orders" at bounding box center [498, 43] width 120 height 18
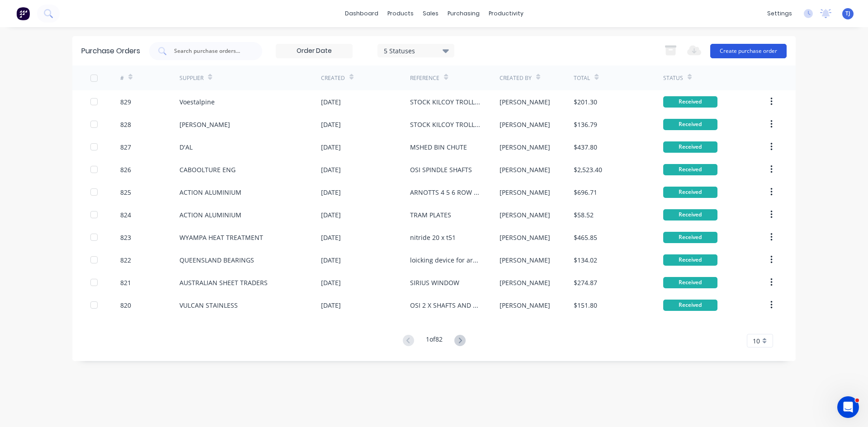
click at [746, 49] on button "Create purchase order" at bounding box center [749, 51] width 76 height 14
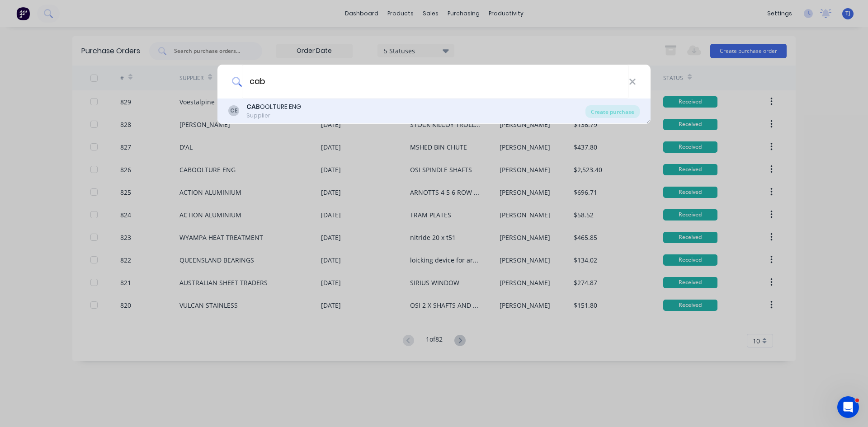
type input "cab"
click at [294, 112] on div "Supplier" at bounding box center [273, 116] width 55 height 8
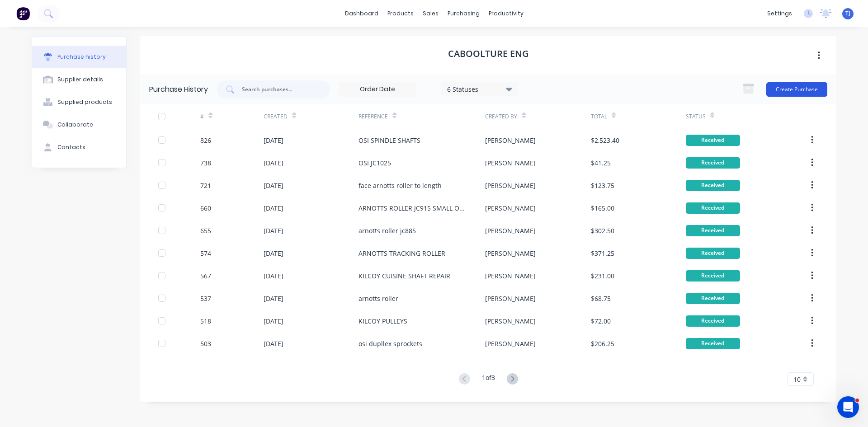
click at [773, 93] on button "Create Purchase" at bounding box center [797, 89] width 61 height 14
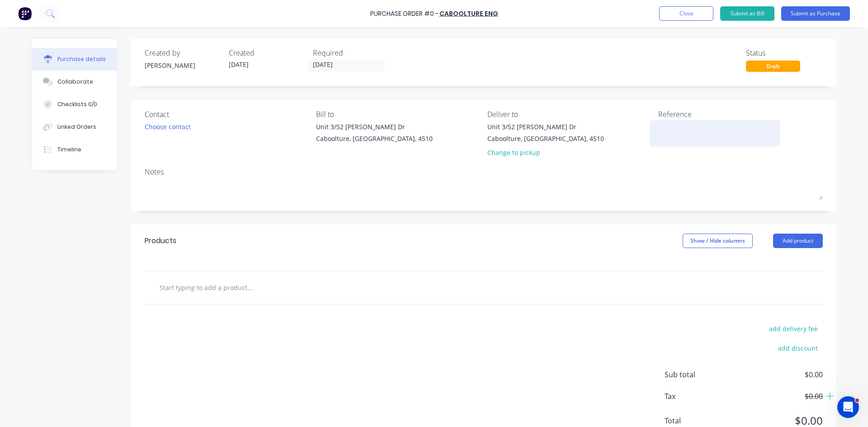
click at [666, 131] on textarea at bounding box center [715, 132] width 113 height 20
type textarea "arnotts nose roller"
click at [803, 240] on button "Add product" at bounding box center [798, 241] width 50 height 14
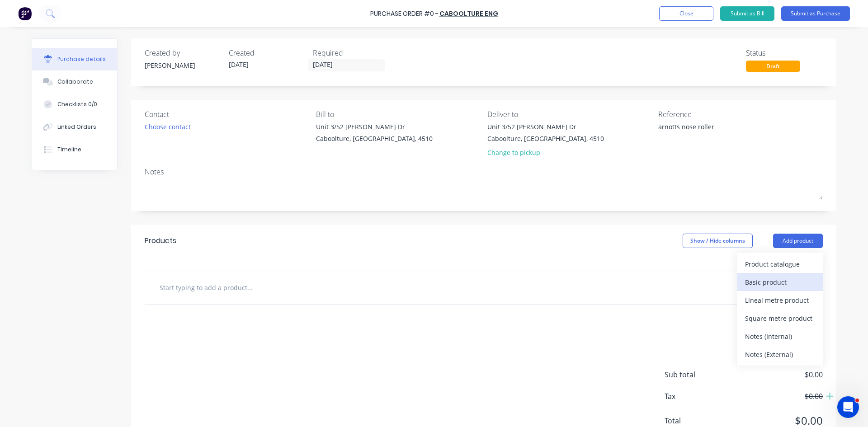
click at [776, 283] on div "Basic product" at bounding box center [780, 282] width 70 height 13
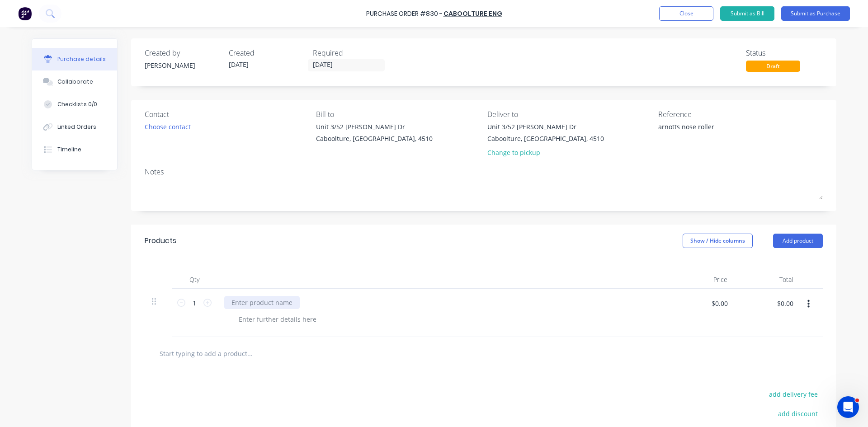
click at [231, 304] on div at bounding box center [262, 302] width 76 height 13
type input "$125.00"
click at [826, 12] on button "Submit as Purchase" at bounding box center [816, 13] width 69 height 14
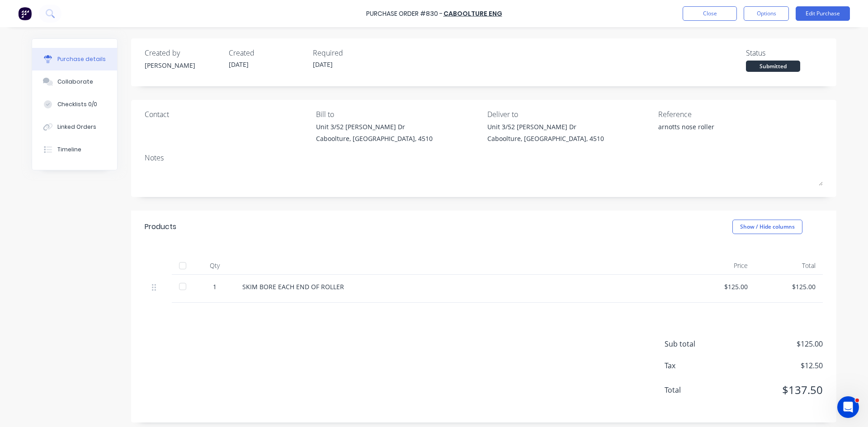
click at [180, 267] on div at bounding box center [183, 266] width 18 height 18
click at [72, 128] on div "Linked Orders" at bounding box center [76, 127] width 39 height 8
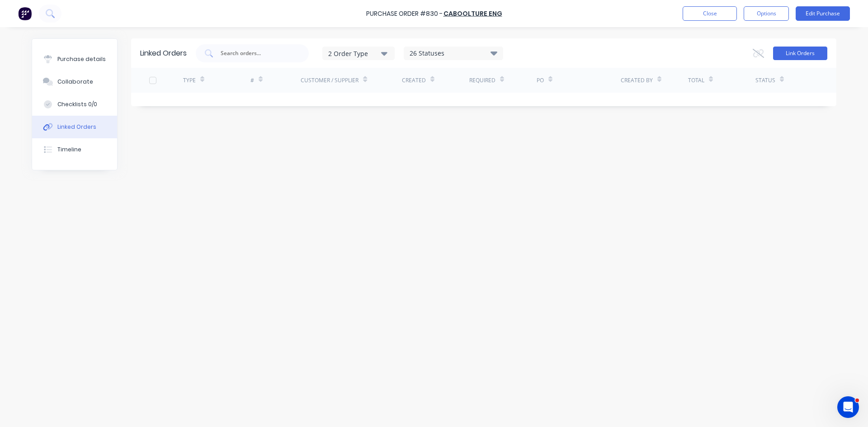
click at [805, 55] on button "Link Orders" at bounding box center [800, 54] width 54 height 14
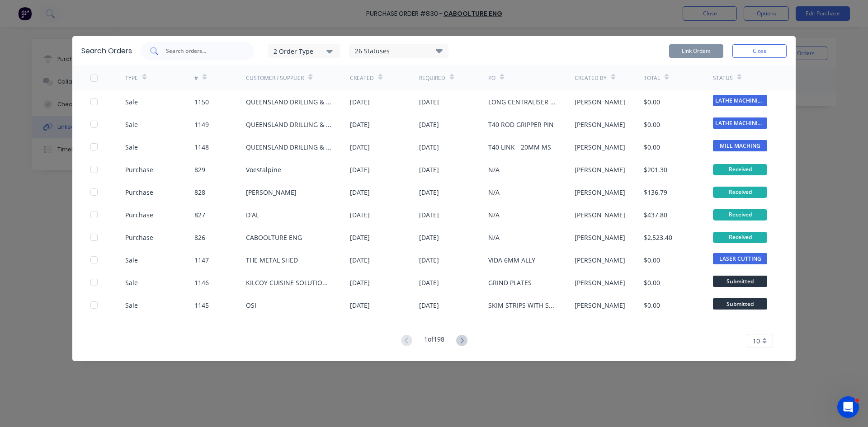
click at [190, 57] on div at bounding box center [197, 51] width 113 height 18
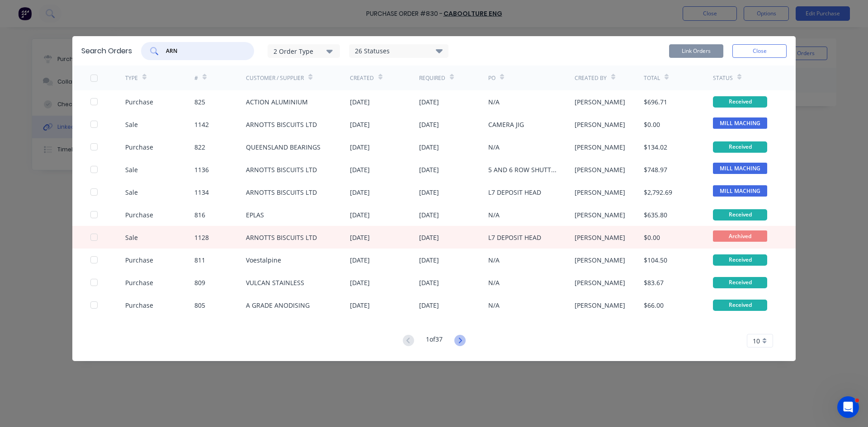
type input "ARN"
click at [465, 338] on icon at bounding box center [460, 340] width 11 height 11
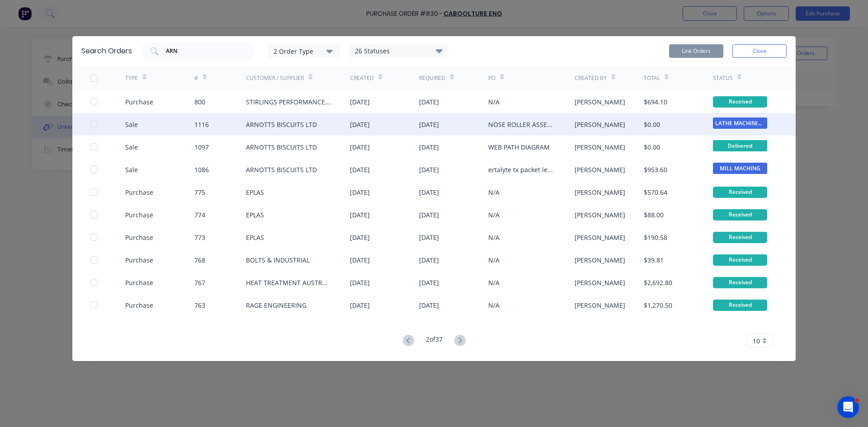
click at [92, 126] on div at bounding box center [94, 124] width 18 height 18
click at [686, 52] on button "Link Orders" at bounding box center [696, 51] width 54 height 14
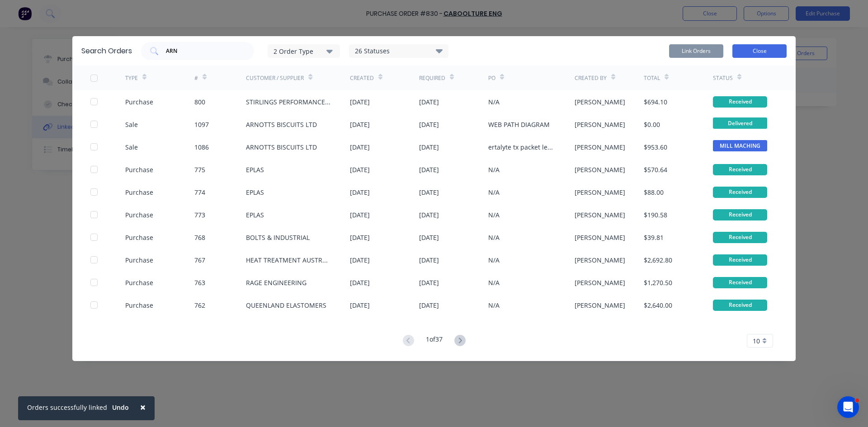
click at [753, 50] on button "Close" at bounding box center [760, 51] width 54 height 14
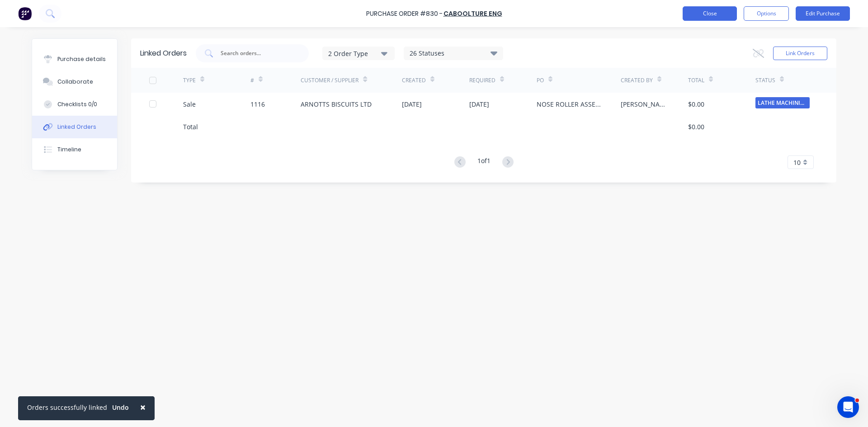
click at [721, 13] on button "Close" at bounding box center [710, 13] width 54 height 14
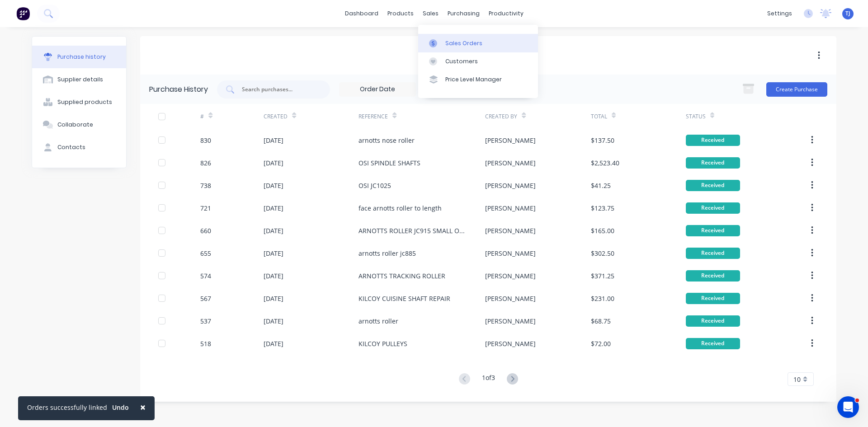
click at [455, 46] on div "Sales Orders" at bounding box center [463, 43] width 37 height 8
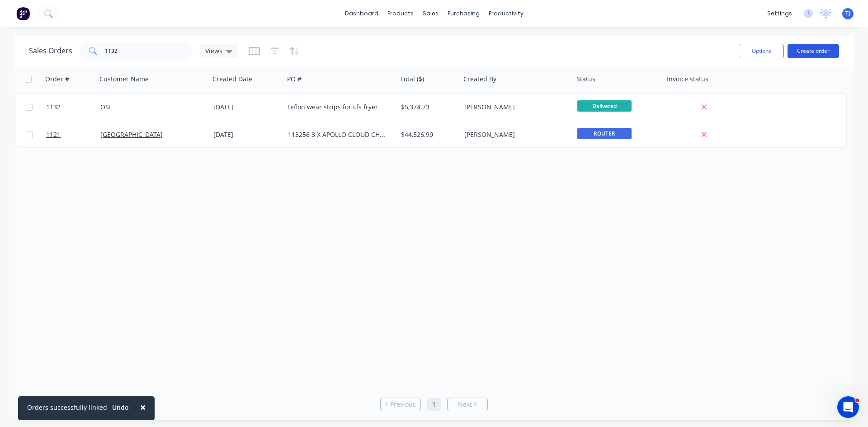
click at [801, 52] on button "Create order" at bounding box center [814, 51] width 52 height 14
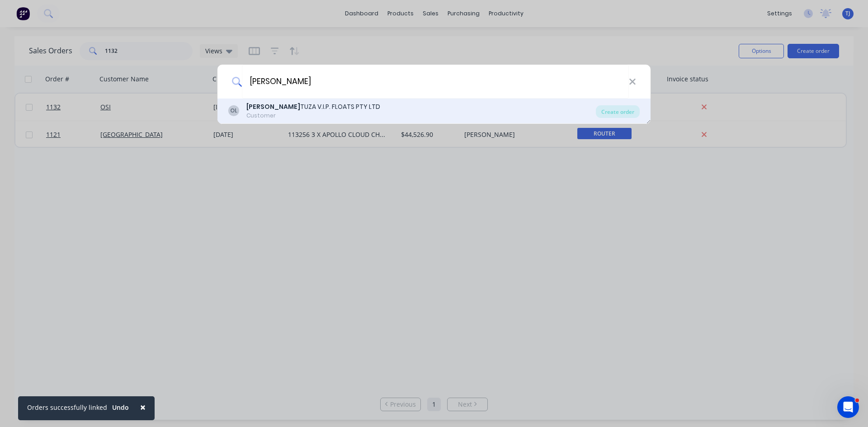
type input "[PERSON_NAME]"
click at [300, 103] on div "[PERSON_NAME] V.I.P. FLOATS PTY LTD" at bounding box center [313, 106] width 134 height 9
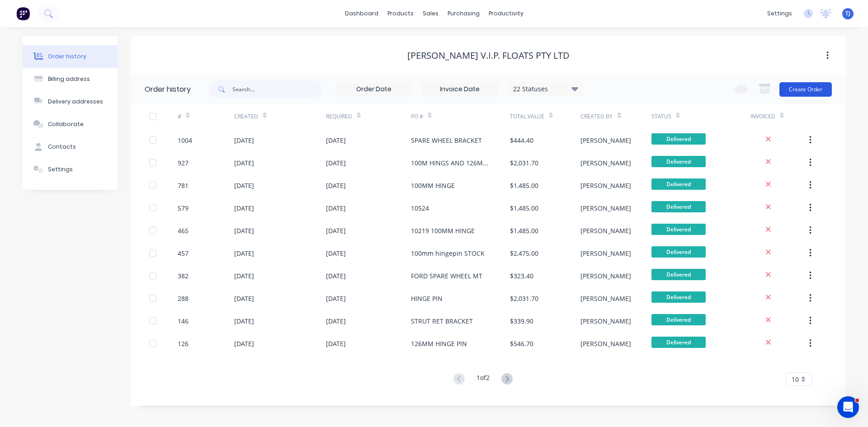
click at [811, 89] on button "Create Order" at bounding box center [806, 89] width 52 height 14
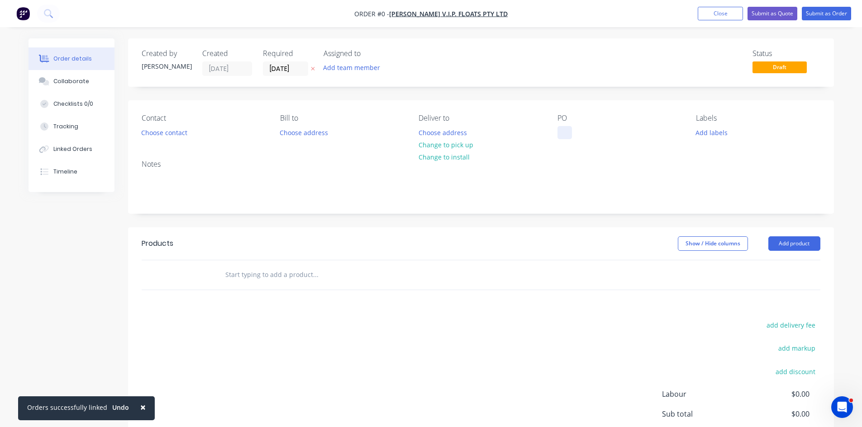
click at [565, 128] on div at bounding box center [564, 132] width 14 height 13
click at [303, 278] on div "Order details Collaborate Checklists 0/0 Tracking Linked Orders Timeline Order …" at bounding box center [430, 279] width 823 height 483
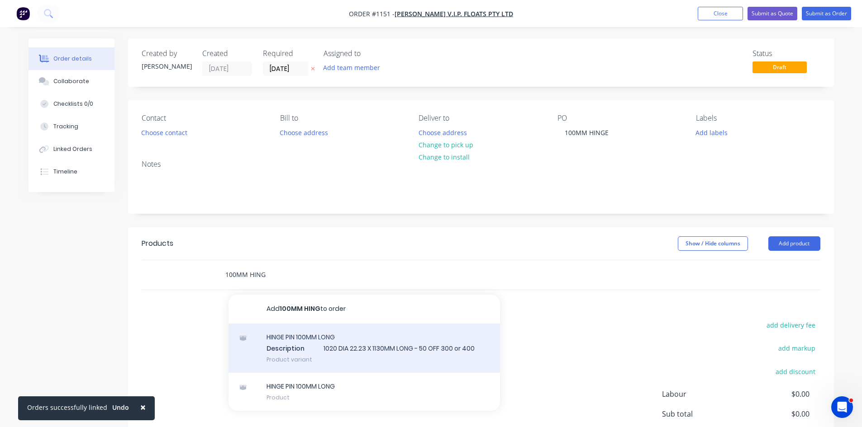
type input "100MM HING"
click at [310, 347] on div "HINGE PIN 100MM LONG Description 1020 DIA 22.23 X 1130MM LONG - 50 OFF 300 or 4…" at bounding box center [363, 349] width 271 height 50
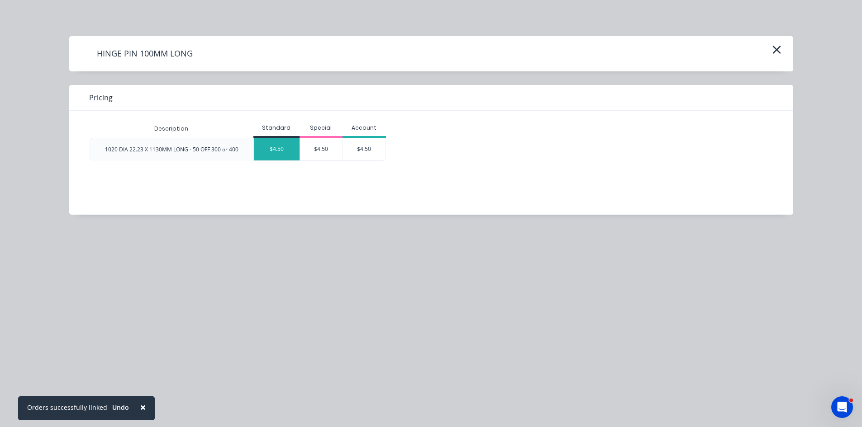
click at [278, 145] on div "$4.50" at bounding box center [277, 149] width 46 height 22
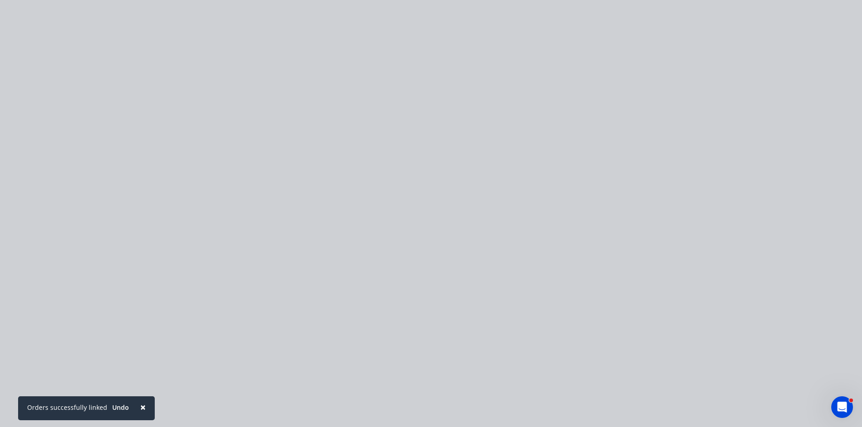
type input "$4.50"
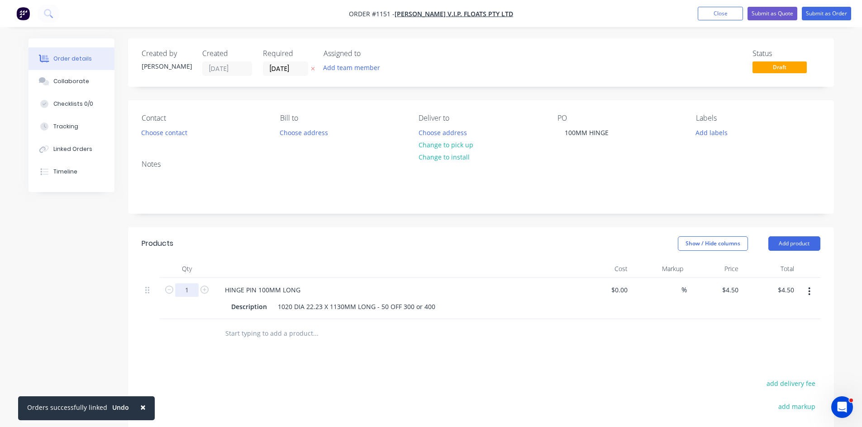
click at [190, 294] on input "1" at bounding box center [187, 291] width 24 height 14
type input "200"
type input "$900.00"
click at [827, 16] on button "Submit as Order" at bounding box center [825, 14] width 49 height 14
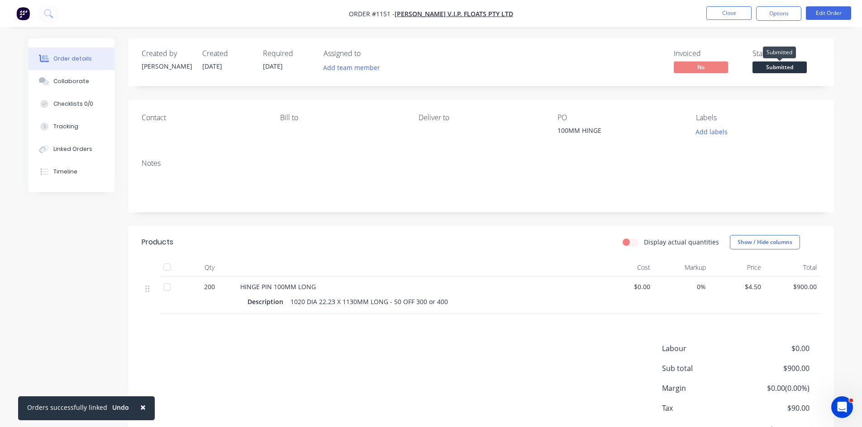
click at [790, 70] on span "Submitted" at bounding box center [779, 67] width 54 height 11
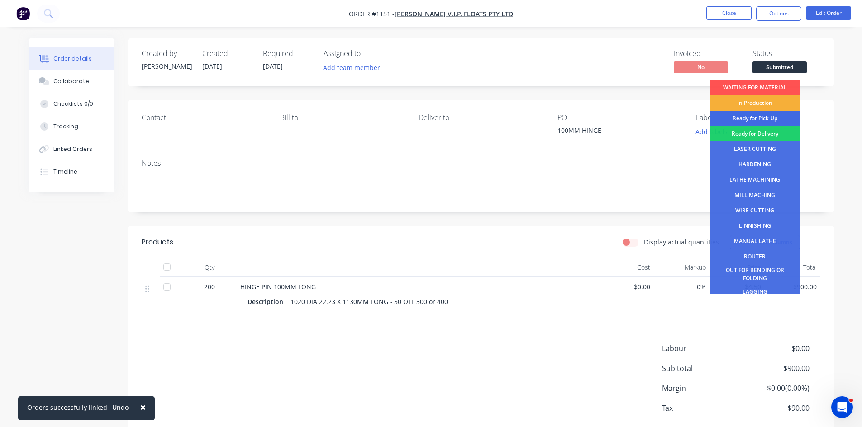
click at [766, 118] on div "Ready for Pick Up" at bounding box center [754, 118] width 90 height 15
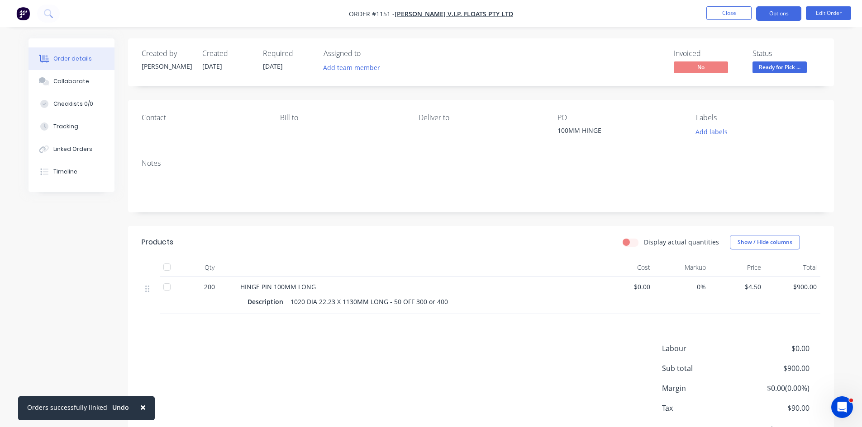
click at [774, 18] on button "Options" at bounding box center [778, 13] width 45 height 14
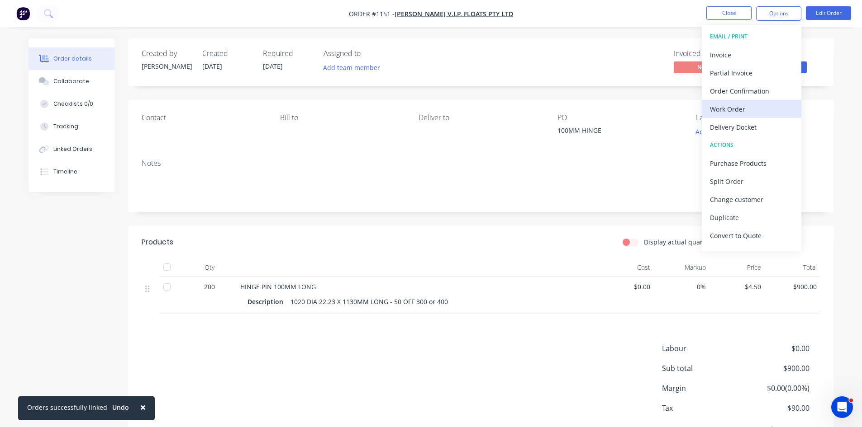
click at [729, 114] on div "Work Order" at bounding box center [751, 109] width 83 height 13
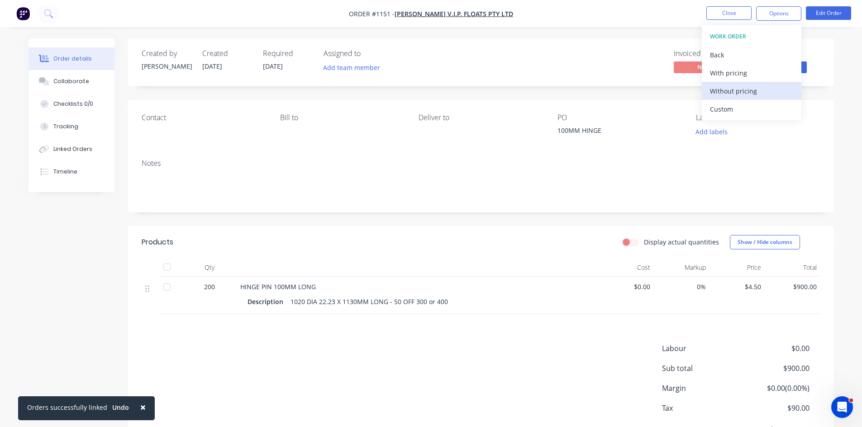
click at [725, 90] on div "Without pricing" at bounding box center [751, 91] width 83 height 13
